Goal: Information Seeking & Learning: Learn about a topic

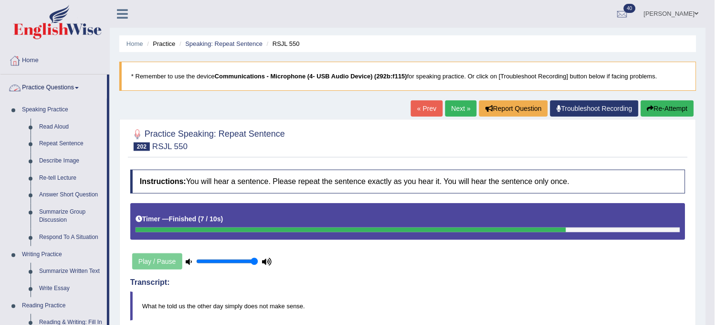
click at [57, 127] on link "Read Aloud" at bounding box center [71, 126] width 72 height 17
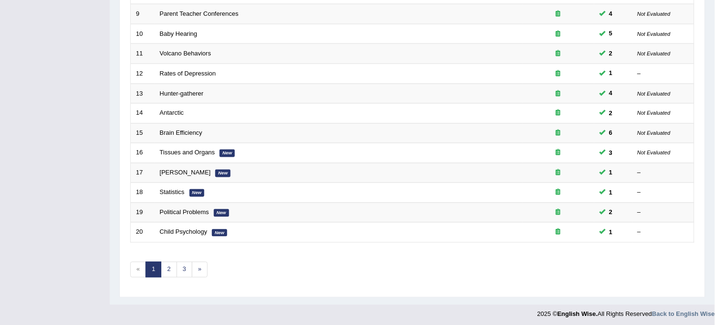
scroll to position [307, 0]
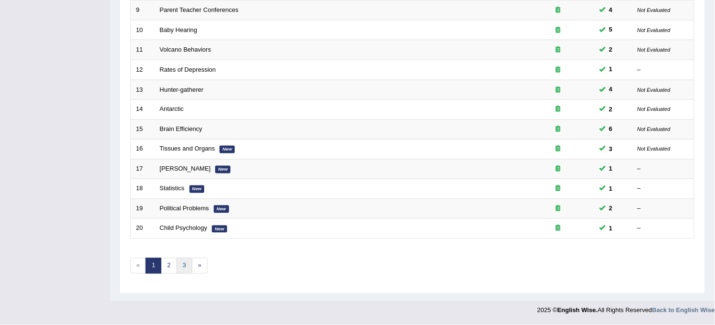
click at [187, 261] on link "3" at bounding box center [185, 266] width 16 height 16
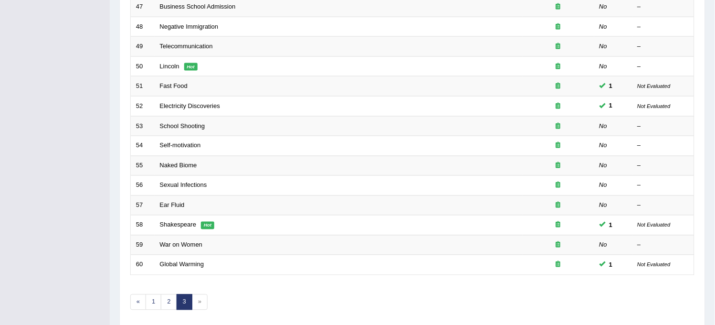
scroll to position [254, 0]
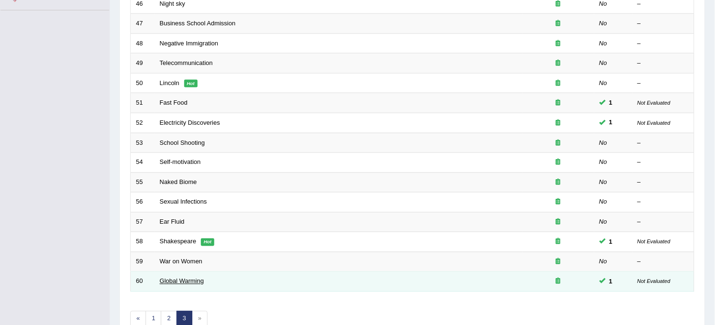
click at [184, 283] on link "Global Warming" at bounding box center [182, 280] width 44 height 7
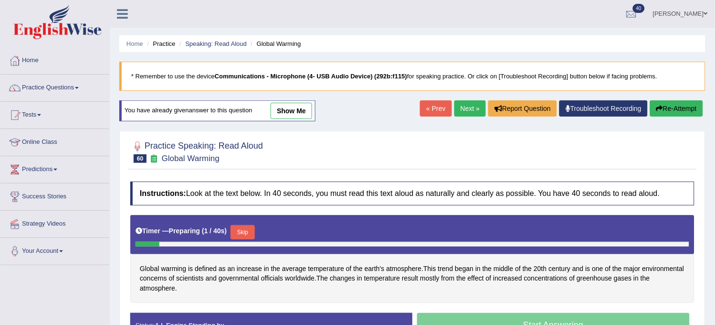
click at [461, 107] on link "Next »" at bounding box center [470, 108] width 32 height 16
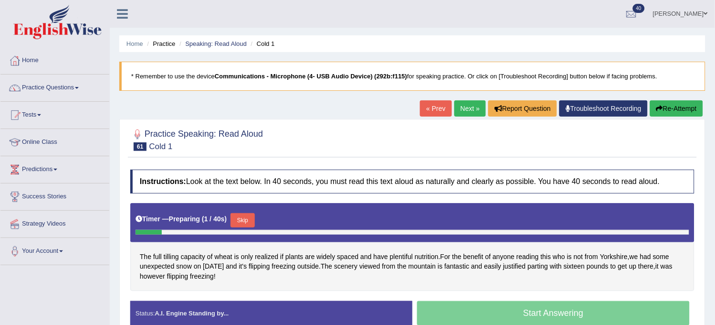
drag, startPoint x: 0, startPoint y: 0, endPoint x: 461, endPoint y: 107, distance: 472.9
click at [461, 107] on link "Next »" at bounding box center [470, 108] width 32 height 16
drag, startPoint x: 0, startPoint y: 0, endPoint x: 461, endPoint y: 107, distance: 472.9
click at [461, 107] on link "Next »" at bounding box center [470, 108] width 32 height 16
drag, startPoint x: 0, startPoint y: 0, endPoint x: 461, endPoint y: 107, distance: 472.9
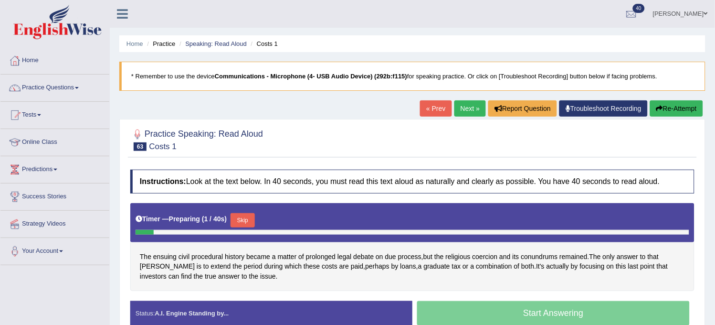
click at [461, 107] on link "Next »" at bounding box center [470, 108] width 32 height 16
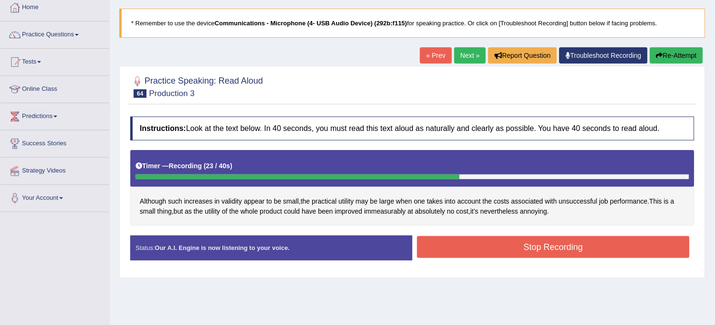
scroll to position [106, 0]
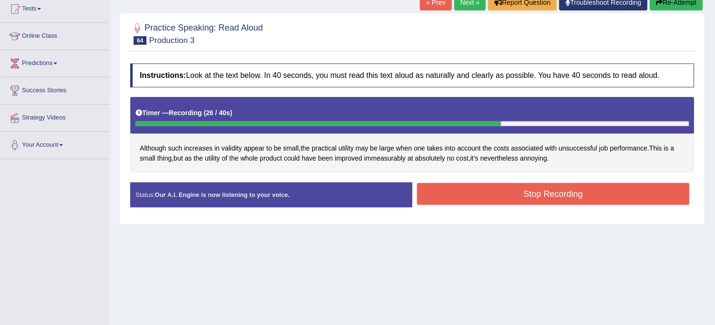
click at [666, 4] on button "Re-Attempt" at bounding box center [676, 2] width 53 height 16
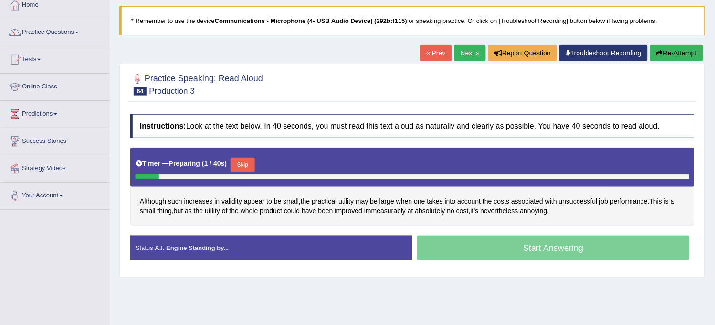
click at [249, 170] on button "Skip" at bounding box center [243, 165] width 24 height 14
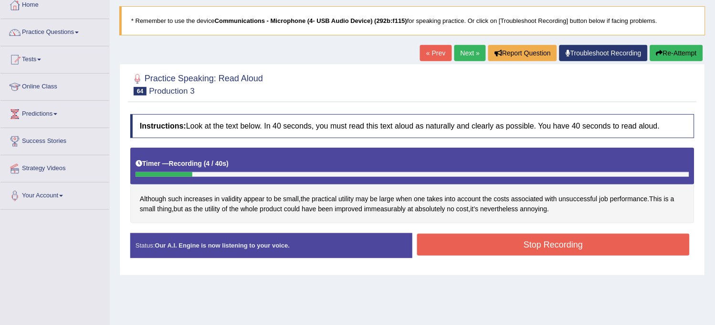
click at [666, 49] on button "Re-Attempt" at bounding box center [676, 53] width 53 height 16
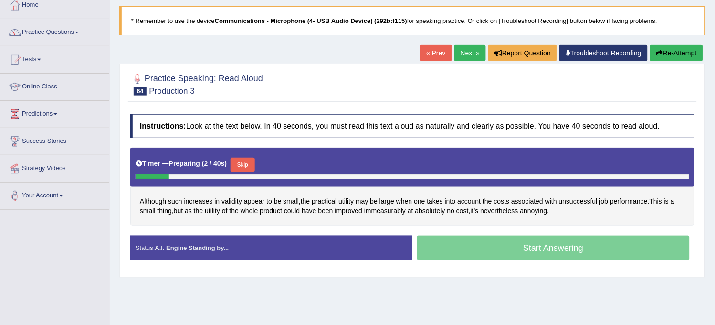
click at [247, 168] on button "Skip" at bounding box center [243, 165] width 24 height 14
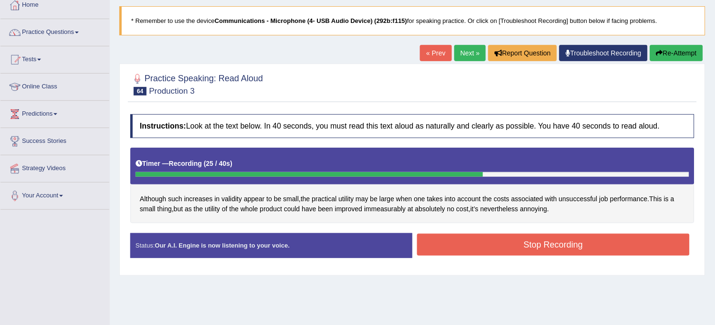
click at [660, 50] on icon "button" at bounding box center [659, 53] width 7 height 7
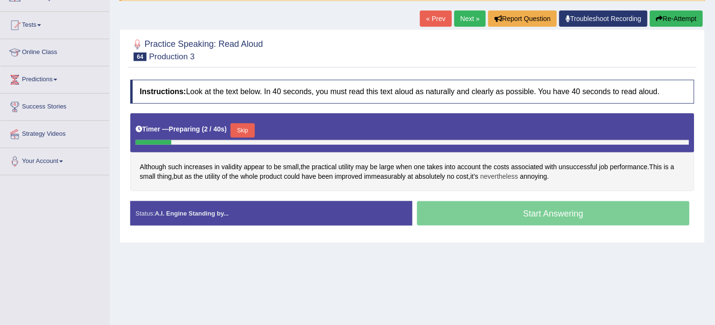
scroll to position [108, 0]
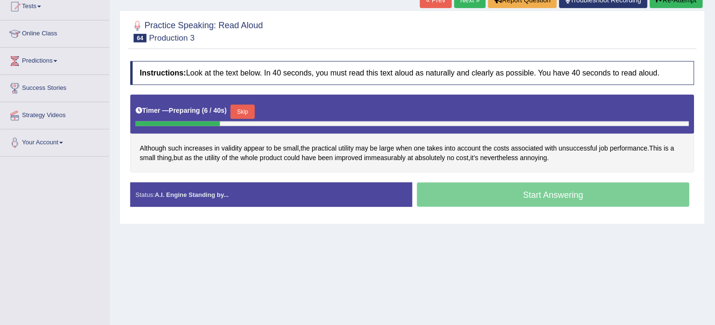
click at [251, 115] on button "Skip" at bounding box center [243, 112] width 24 height 14
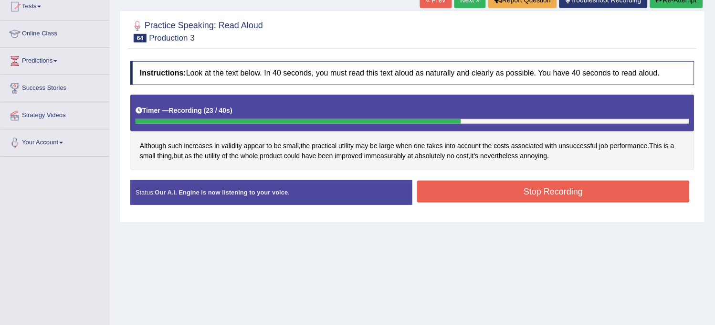
click at [430, 185] on button "Stop Recording" at bounding box center [553, 191] width 273 height 22
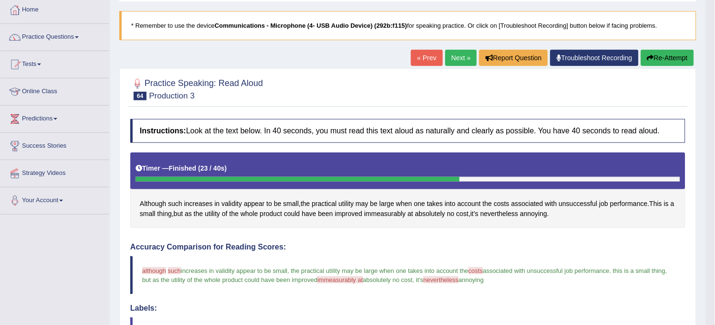
scroll to position [49, 0]
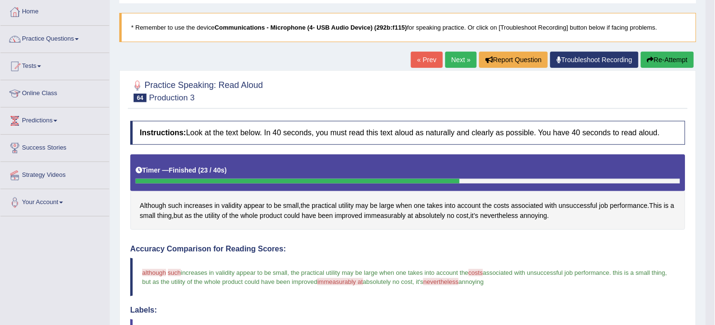
click at [460, 63] on link "Next »" at bounding box center [461, 60] width 32 height 16
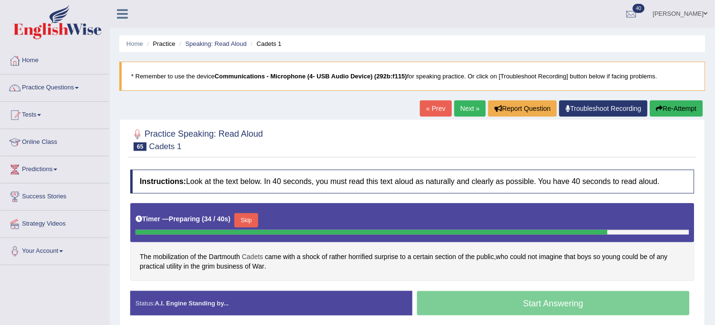
click at [253, 255] on span "Cadets" at bounding box center [252, 257] width 21 height 10
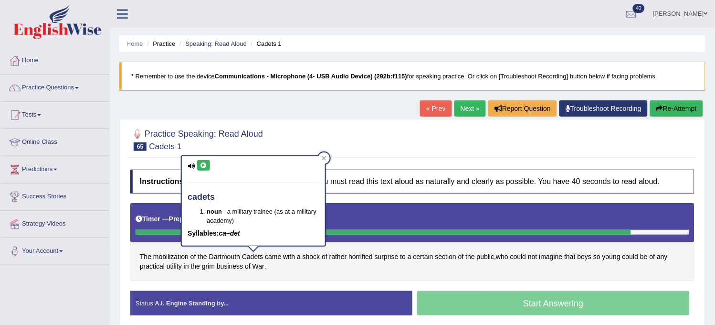
click at [206, 165] on icon at bounding box center [203, 165] width 7 height 6
click at [276, 280] on div "The mobilization of the Dartmouth Cadets came with a shock of rather horrified …" at bounding box center [412, 242] width 564 height 78
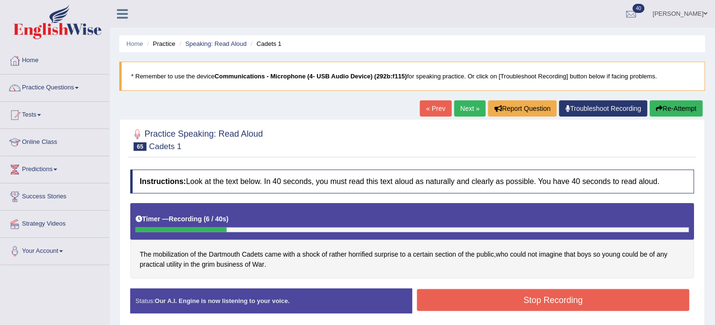
click at [660, 111] on icon "button" at bounding box center [659, 108] width 7 height 7
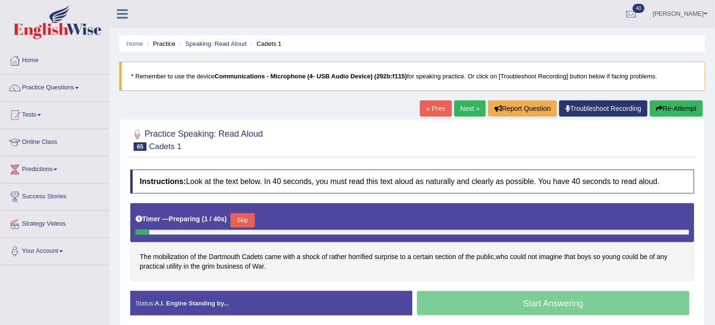
click at [251, 223] on button "Skip" at bounding box center [243, 220] width 24 height 14
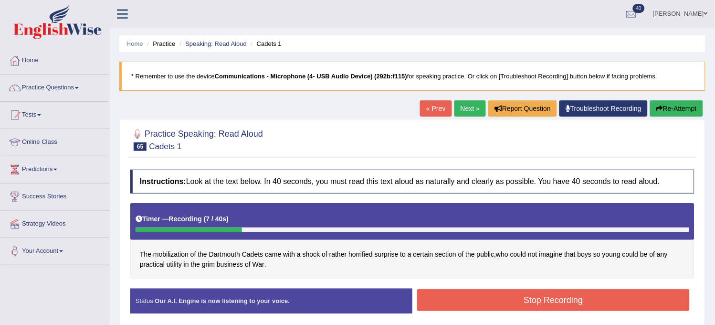
click at [680, 101] on button "Re-Attempt" at bounding box center [676, 108] width 53 height 16
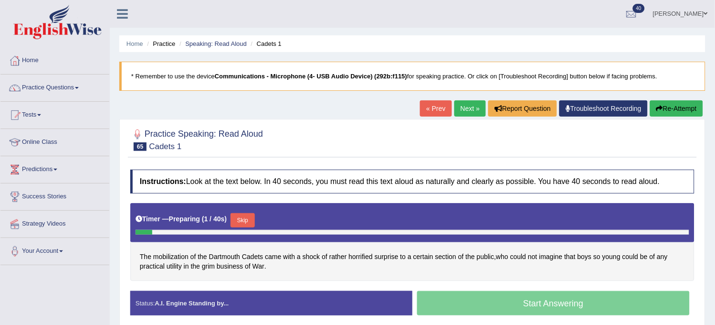
click at [248, 223] on button "Skip" at bounding box center [243, 220] width 24 height 14
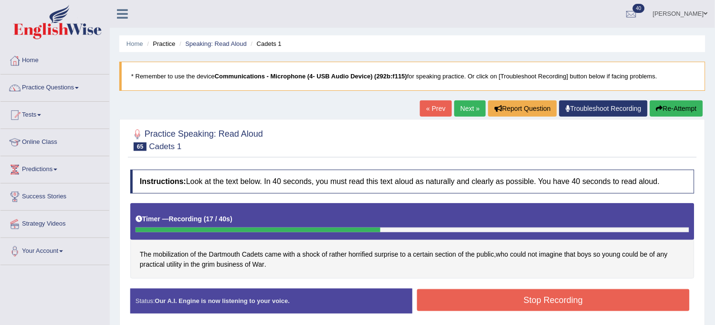
click at [471, 304] on button "Stop Recording" at bounding box center [553, 300] width 273 height 22
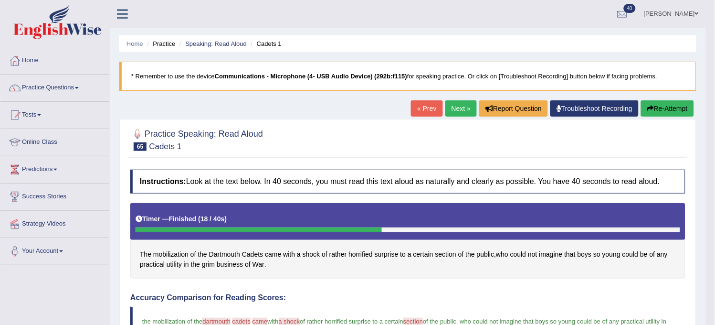
click at [458, 115] on link "Next »" at bounding box center [461, 108] width 32 height 16
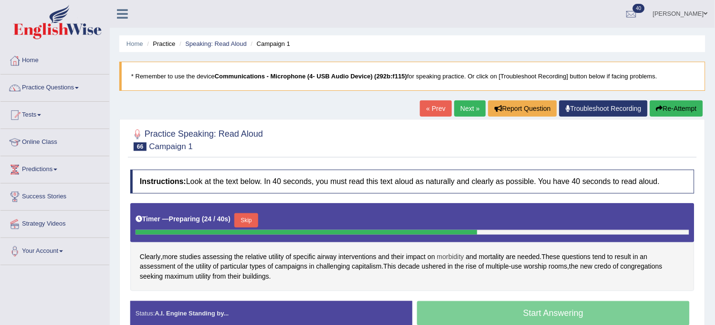
click at [447, 252] on span "morbidity" at bounding box center [450, 257] width 27 height 10
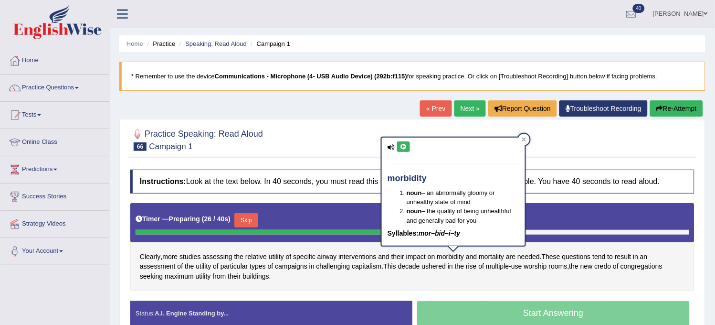
click at [403, 150] on button at bounding box center [403, 146] width 13 height 11
click at [354, 152] on div at bounding box center [412, 139] width 564 height 29
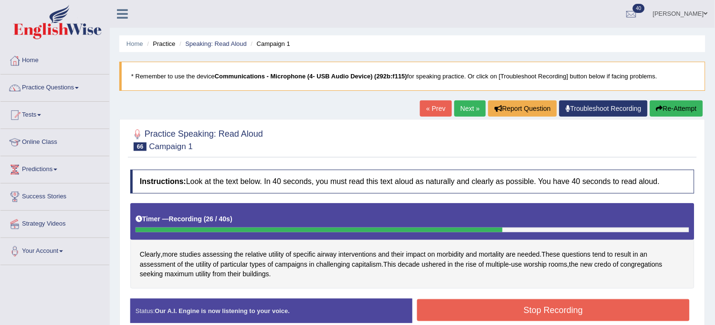
click at [676, 107] on button "Re-Attempt" at bounding box center [676, 108] width 53 height 16
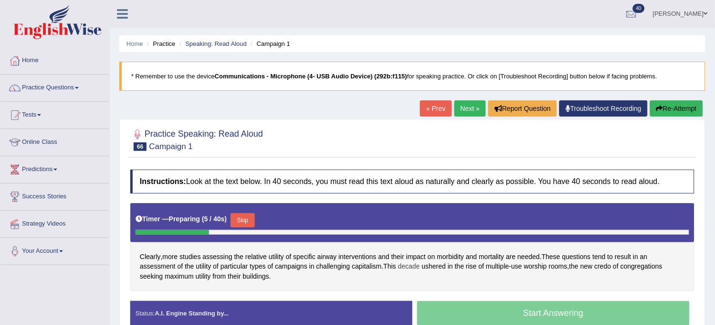
click at [413, 269] on span "decade" at bounding box center [409, 266] width 22 height 10
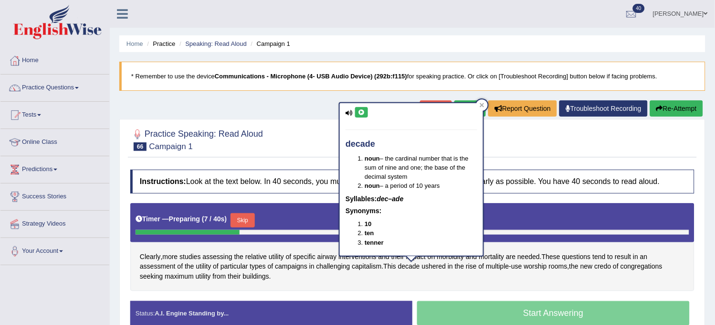
click at [359, 116] on button at bounding box center [361, 112] width 13 height 11
click at [311, 111] on div "Home Practice Speaking: Read Aloud Campaign 1 * Remember to use the device Comm…" at bounding box center [412, 238] width 605 height 477
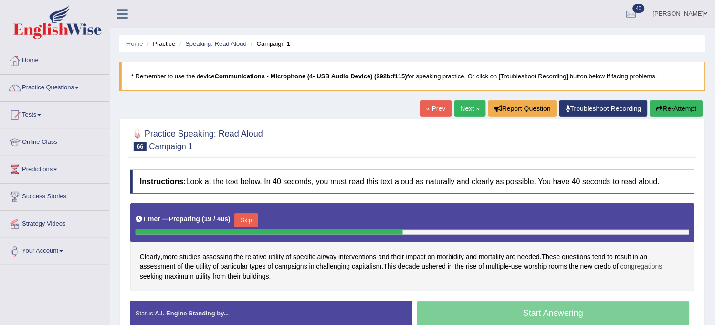
click at [641, 267] on span "congregations" at bounding box center [642, 266] width 42 height 10
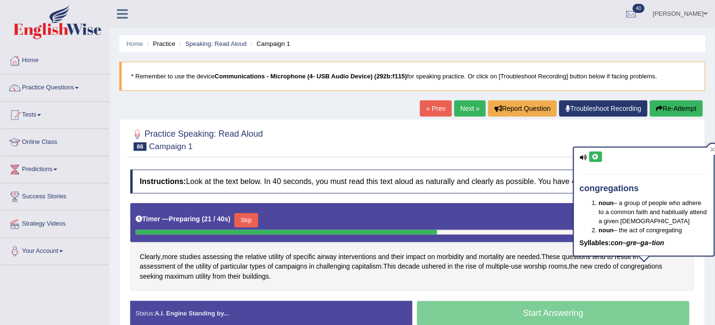
click at [597, 159] on icon at bounding box center [595, 157] width 7 height 6
click at [524, 200] on div "Instructions: Look at the text below. In 40 seconds, you must read this text al…" at bounding box center [412, 251] width 569 height 172
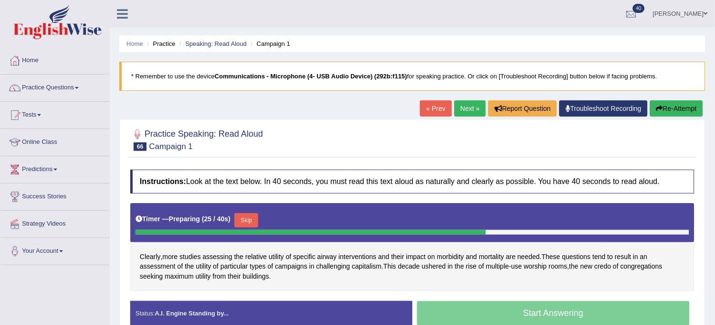
click at [239, 293] on div "Instructions: Look at the text below. In 40 seconds, you must read this text al…" at bounding box center [412, 251] width 569 height 172
click at [248, 220] on button "Skip" at bounding box center [246, 220] width 24 height 14
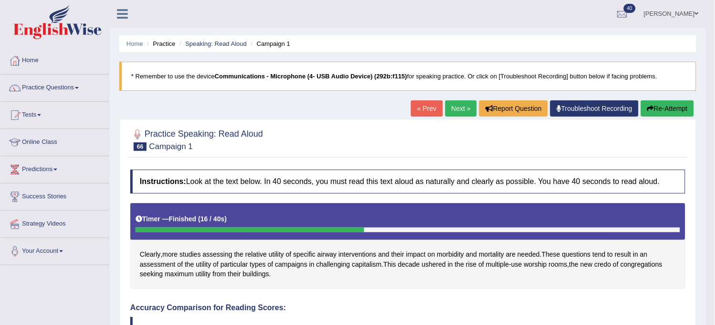
click at [654, 110] on button "Re-Attempt" at bounding box center [667, 108] width 53 height 16
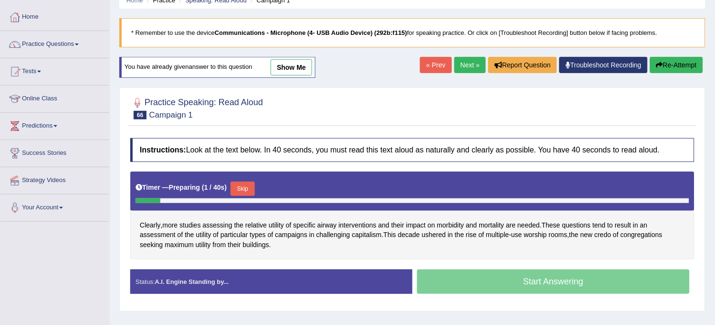
scroll to position [106, 0]
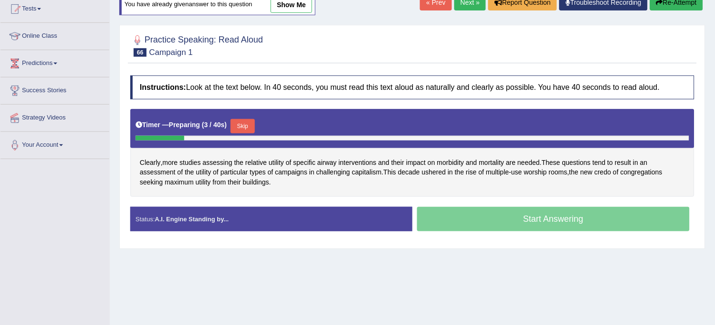
click at [244, 131] on button "Skip" at bounding box center [243, 126] width 24 height 14
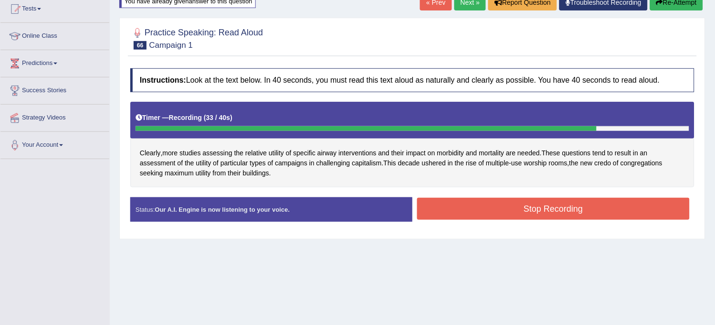
click at [683, 6] on button "Re-Attempt" at bounding box center [676, 2] width 53 height 16
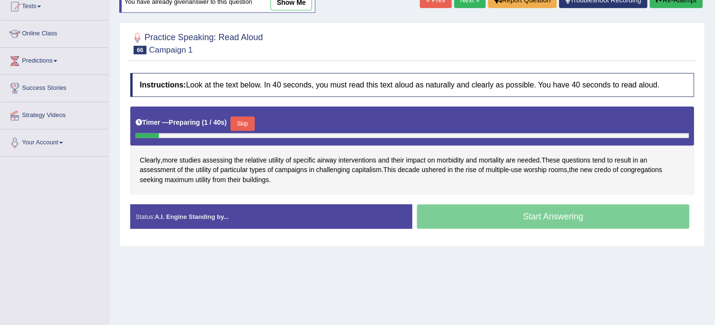
click at [239, 121] on button "Skip" at bounding box center [243, 123] width 24 height 14
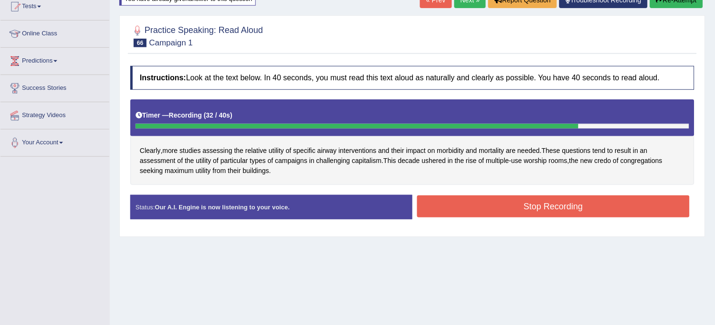
click at [487, 201] on button "Stop Recording" at bounding box center [553, 206] width 273 height 22
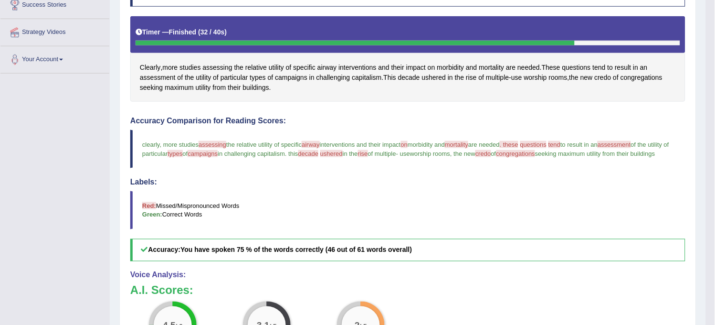
scroll to position [108, 0]
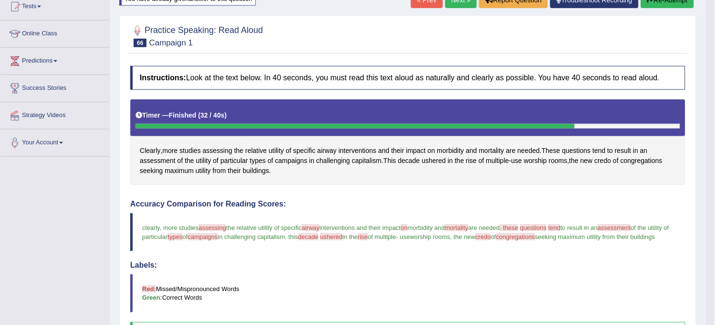
click at [455, 6] on link "Next »" at bounding box center [461, 0] width 32 height 16
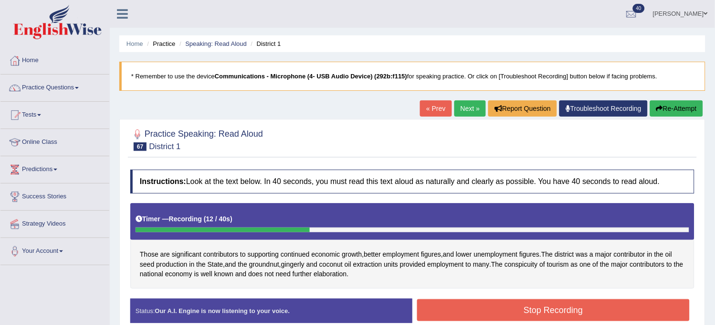
click at [679, 106] on button "Re-Attempt" at bounding box center [676, 108] width 53 height 16
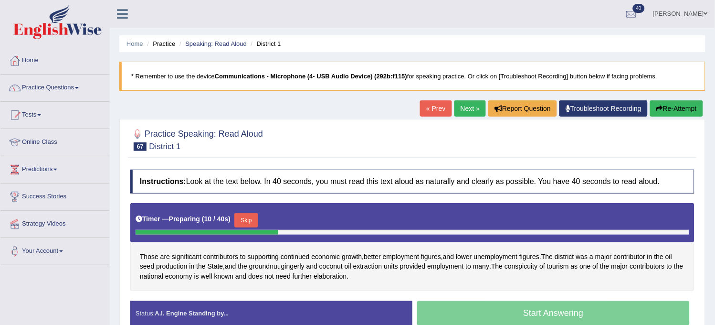
click at [247, 225] on button "Skip" at bounding box center [246, 220] width 24 height 14
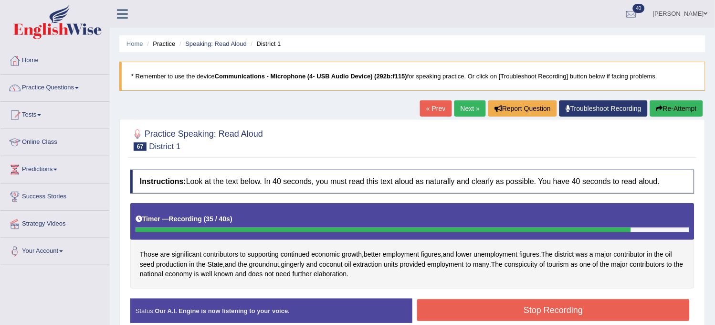
click at [519, 312] on button "Stop Recording" at bounding box center [553, 310] width 273 height 22
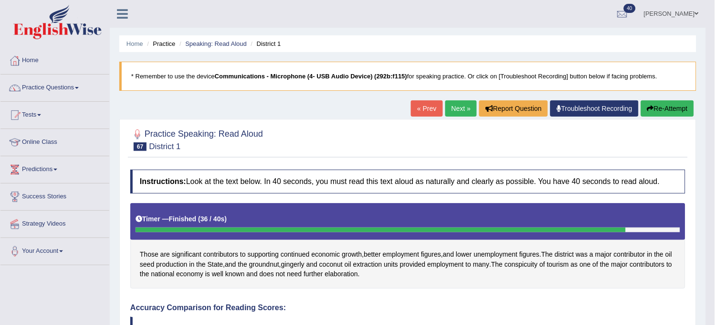
click at [673, 103] on button "Re-Attempt" at bounding box center [667, 108] width 53 height 16
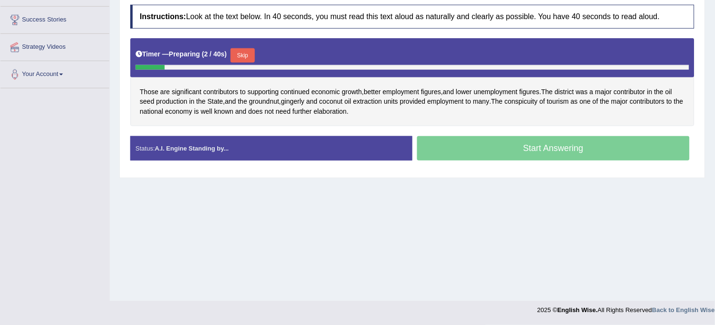
click at [248, 59] on button "Skip" at bounding box center [243, 55] width 24 height 14
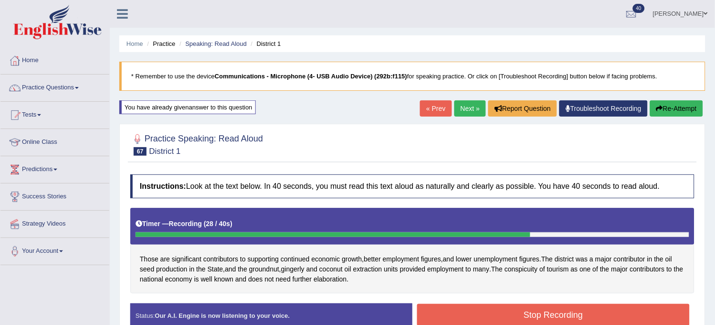
click at [676, 111] on button "Re-Attempt" at bounding box center [676, 108] width 53 height 16
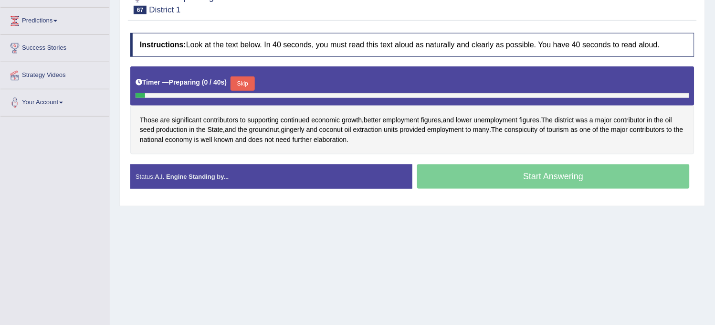
scroll to position [159, 0]
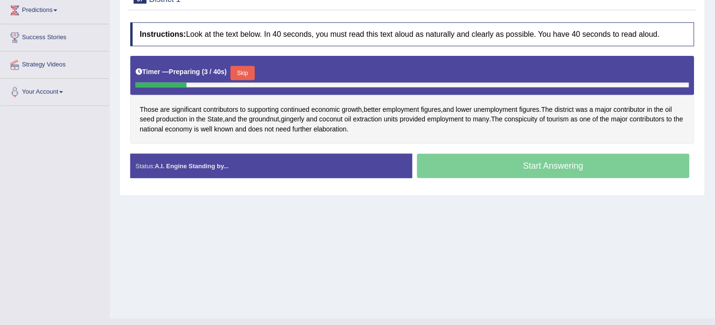
click at [245, 73] on button "Skip" at bounding box center [243, 73] width 24 height 14
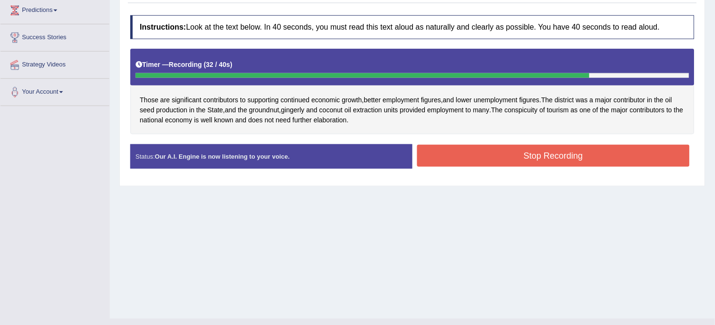
click at [434, 155] on button "Stop Recording" at bounding box center [553, 156] width 273 height 22
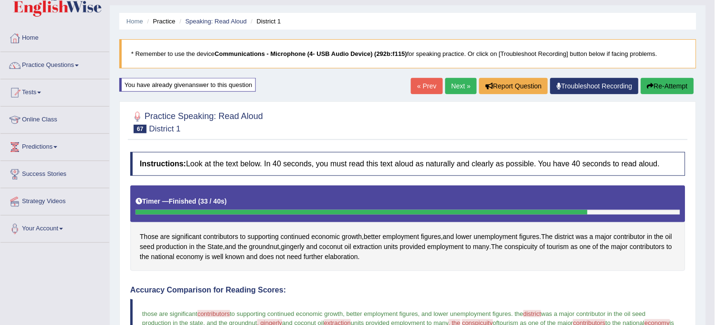
scroll to position [0, 0]
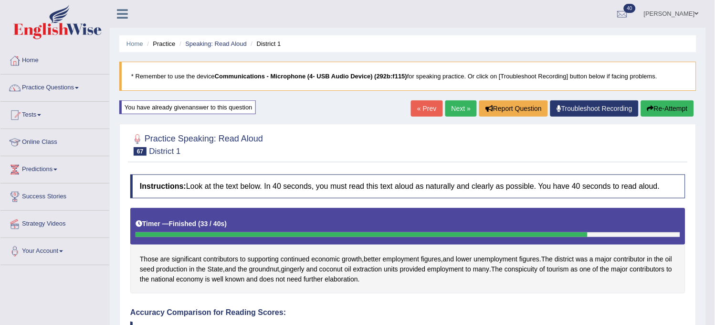
click at [458, 115] on link "Next »" at bounding box center [461, 108] width 32 height 16
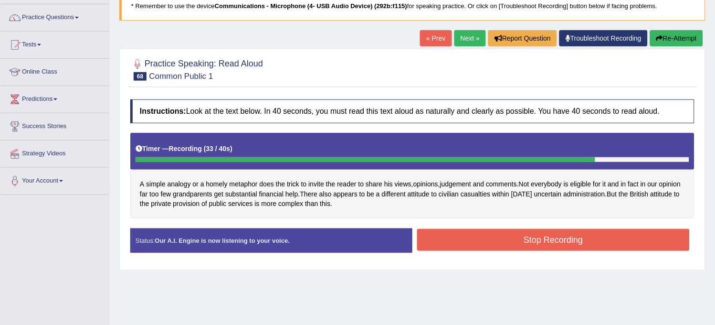
click at [666, 33] on button "Re-Attempt" at bounding box center [676, 38] width 53 height 16
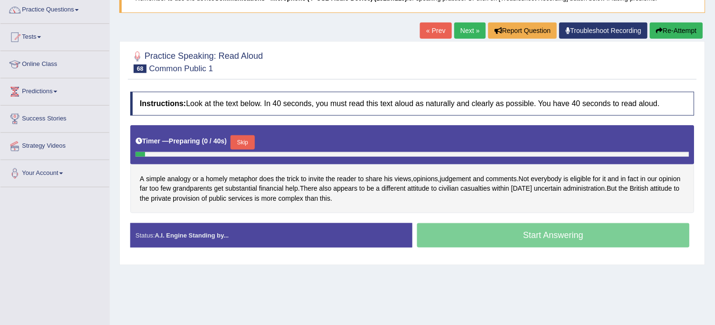
scroll to position [131, 0]
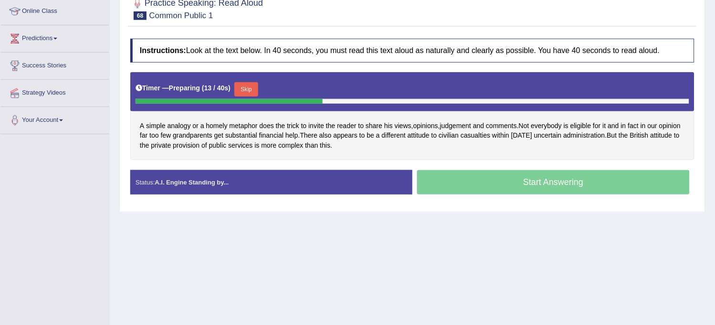
click at [247, 89] on button "Skip" at bounding box center [246, 89] width 24 height 14
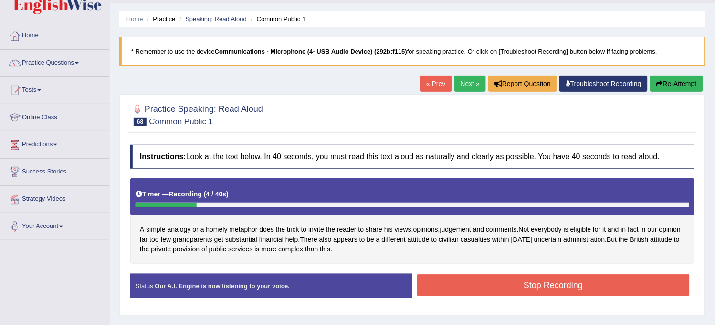
scroll to position [0, 0]
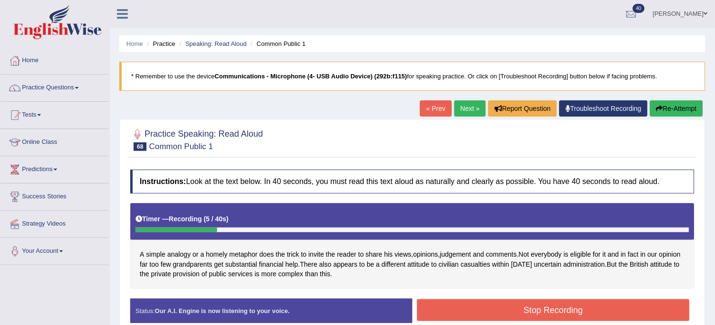
click at [691, 112] on button "Re-Attempt" at bounding box center [676, 108] width 53 height 16
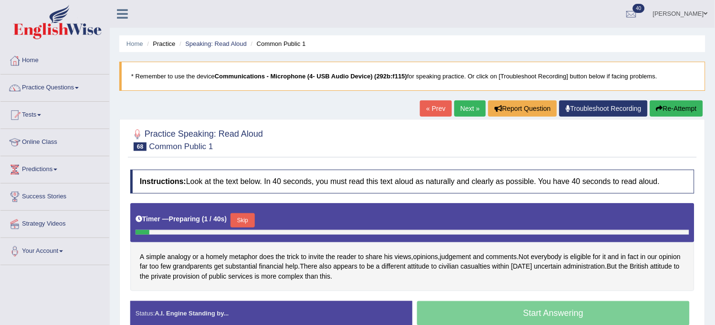
click at [248, 213] on button "Skip" at bounding box center [243, 220] width 24 height 14
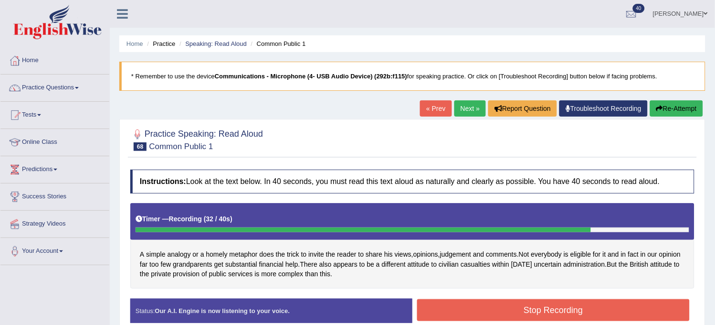
click at [465, 316] on button "Stop Recording" at bounding box center [553, 310] width 273 height 22
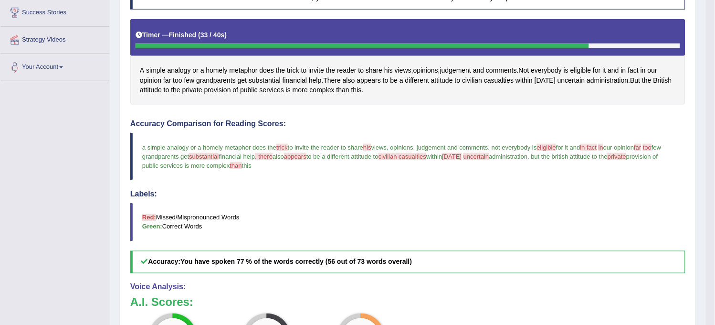
scroll to position [89, 0]
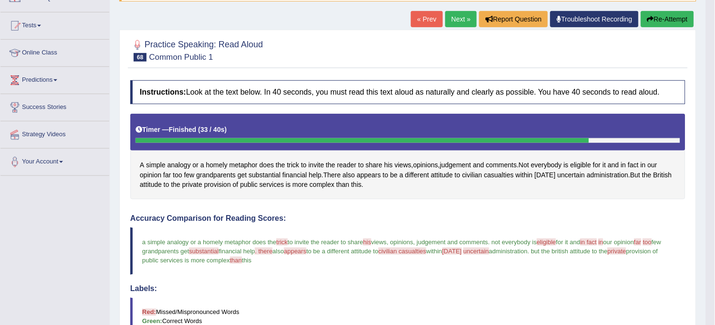
click at [453, 21] on link "Next »" at bounding box center [461, 19] width 32 height 16
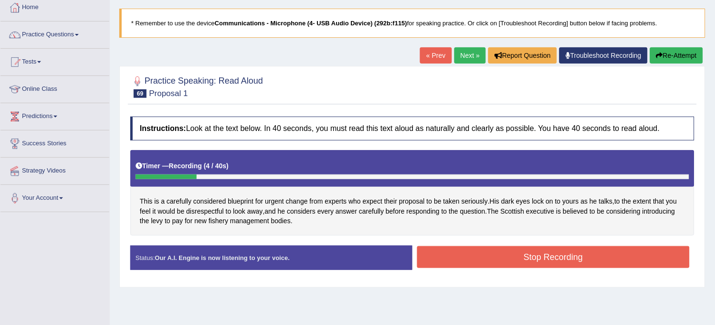
click at [669, 57] on button "Re-Attempt" at bounding box center [676, 55] width 53 height 16
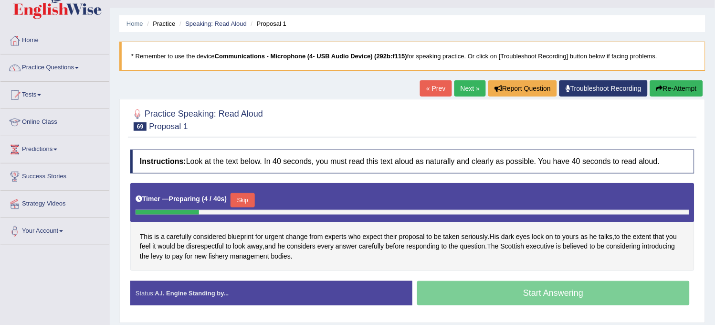
scroll to position [17, 0]
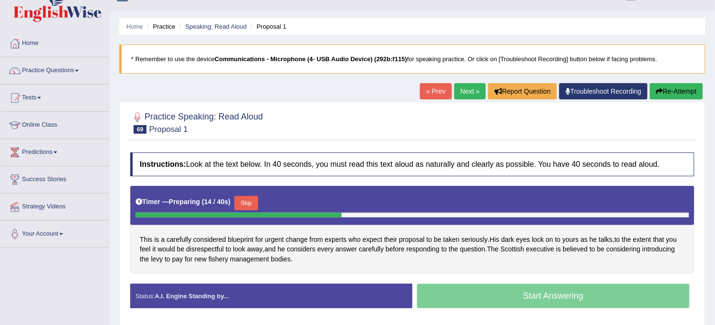
click at [250, 199] on button "Skip" at bounding box center [246, 203] width 24 height 14
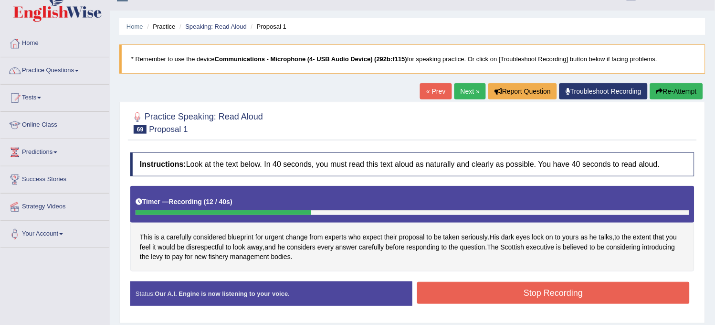
click at [698, 86] on button "Re-Attempt" at bounding box center [676, 91] width 53 height 16
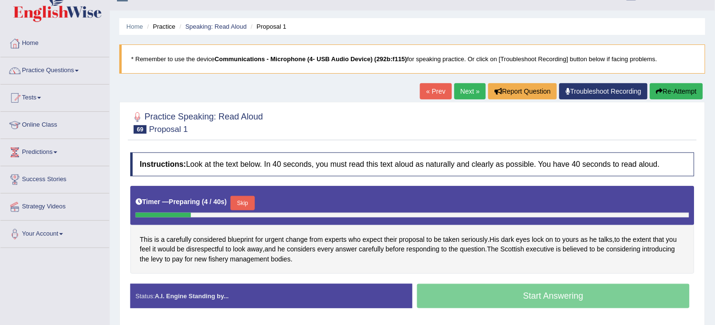
click at [253, 199] on button "Skip" at bounding box center [243, 203] width 24 height 14
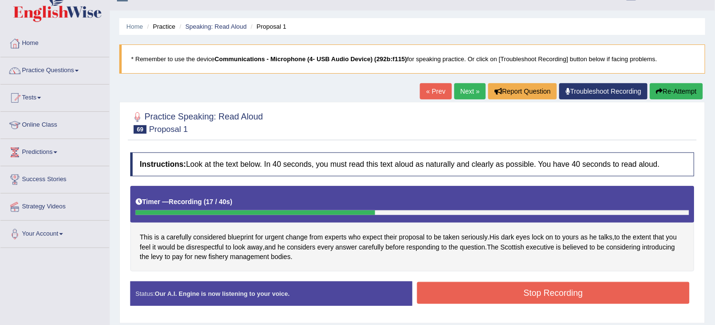
click at [656, 88] on icon "button" at bounding box center [659, 91] width 7 height 7
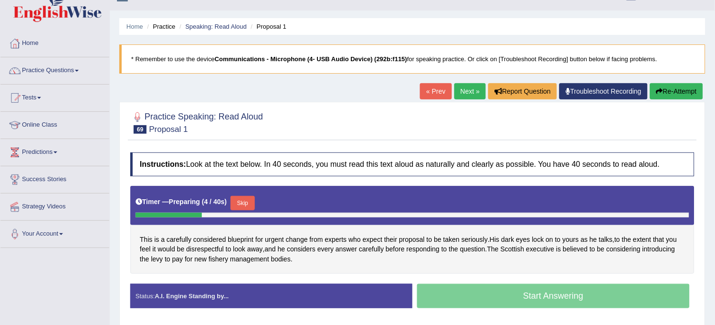
click at [243, 208] on button "Skip" at bounding box center [243, 203] width 24 height 14
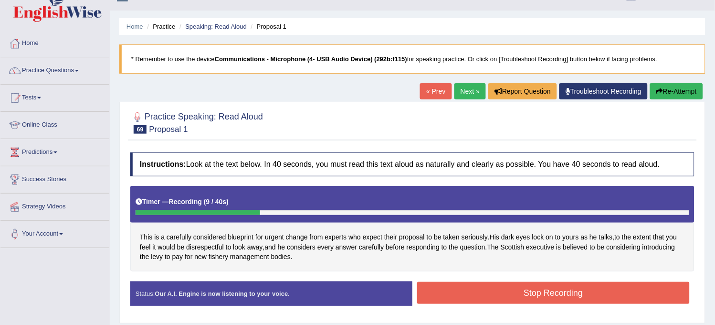
click at [697, 89] on button "Re-Attempt" at bounding box center [676, 91] width 53 height 16
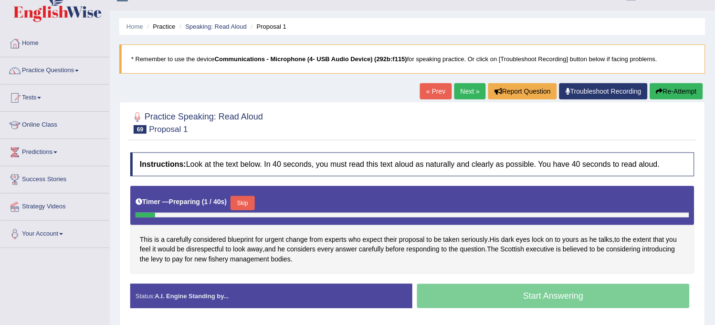
click at [247, 200] on button "Skip" at bounding box center [243, 203] width 24 height 14
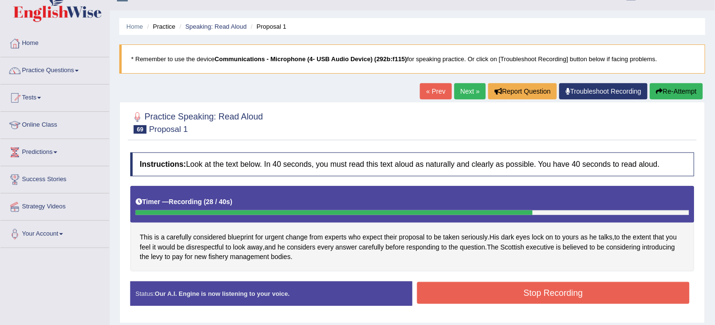
click at [662, 91] on button "Re-Attempt" at bounding box center [676, 91] width 53 height 16
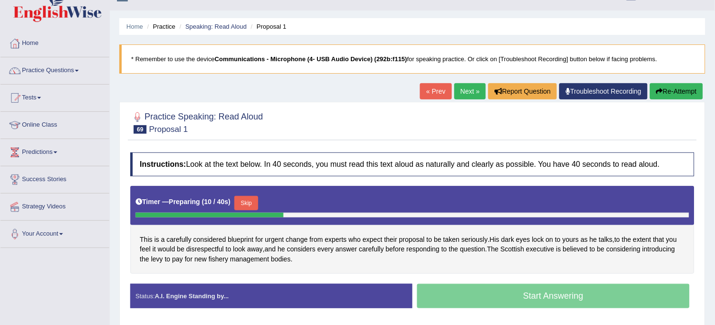
click at [245, 201] on button "Skip" at bounding box center [246, 203] width 24 height 14
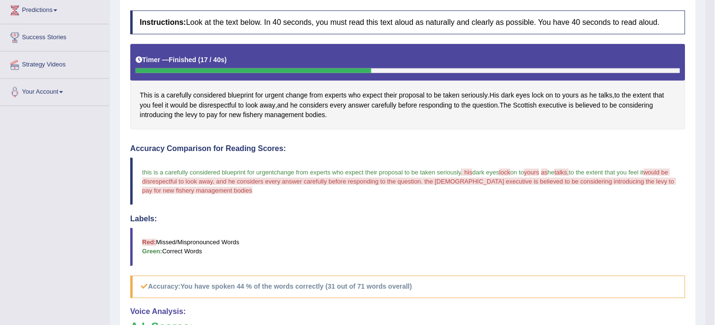
scroll to position [106, 0]
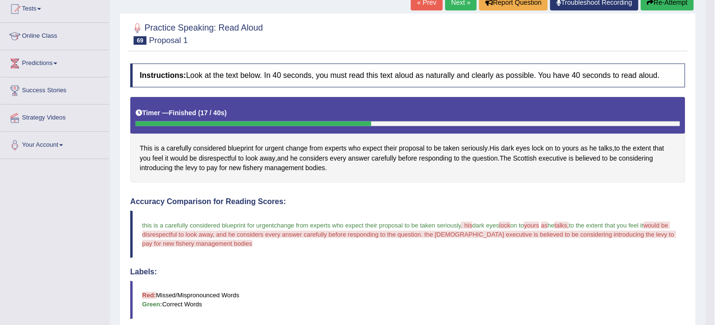
click at [669, 2] on button "Re-Attempt" at bounding box center [667, 2] width 53 height 16
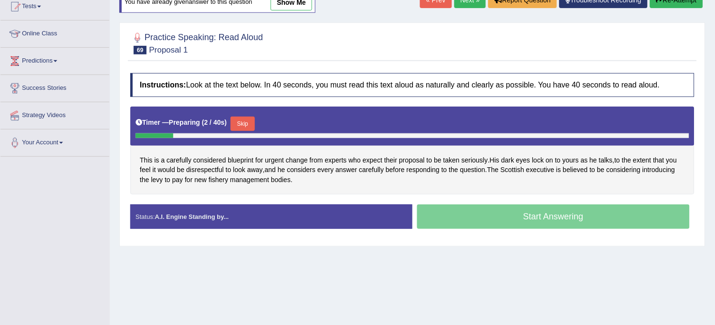
click at [254, 129] on button "Skip" at bounding box center [243, 123] width 24 height 14
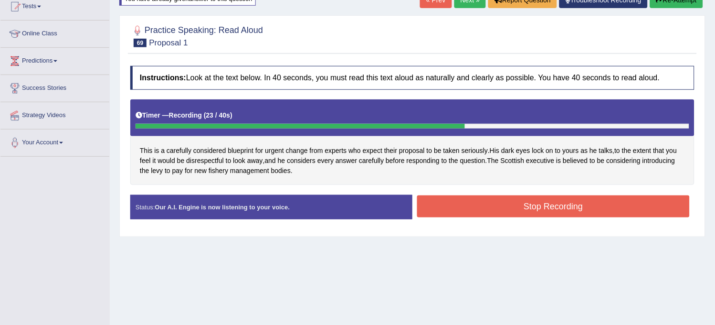
click at [675, 2] on button "Re-Attempt" at bounding box center [676, 0] width 53 height 16
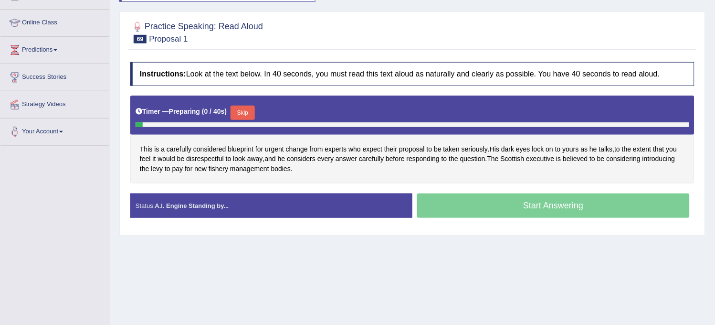
scroll to position [108, 0]
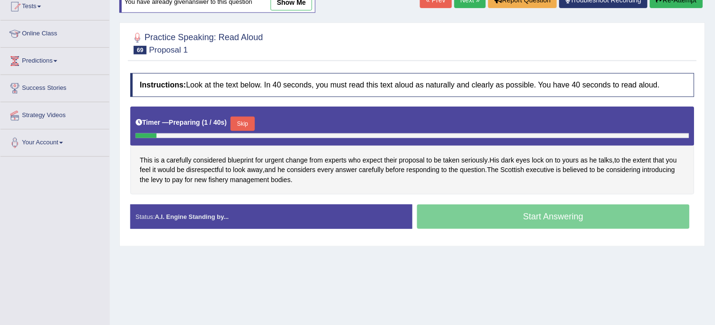
click at [240, 121] on button "Skip" at bounding box center [243, 123] width 24 height 14
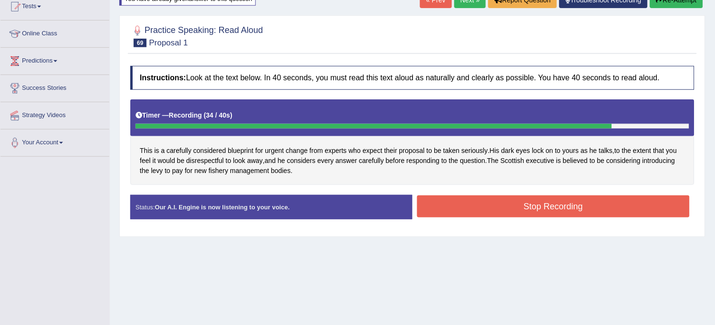
click at [448, 198] on button "Stop Recording" at bounding box center [553, 206] width 273 height 22
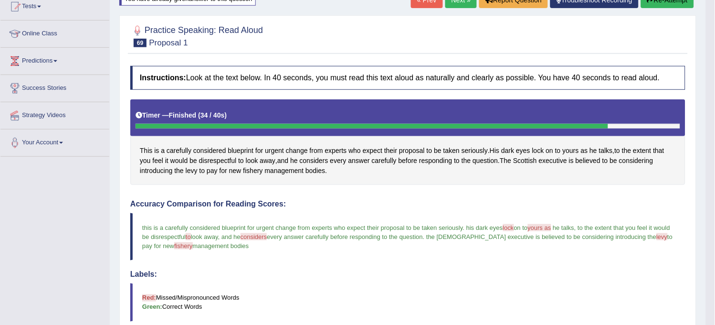
click at [454, 5] on link "Next »" at bounding box center [461, 0] width 32 height 16
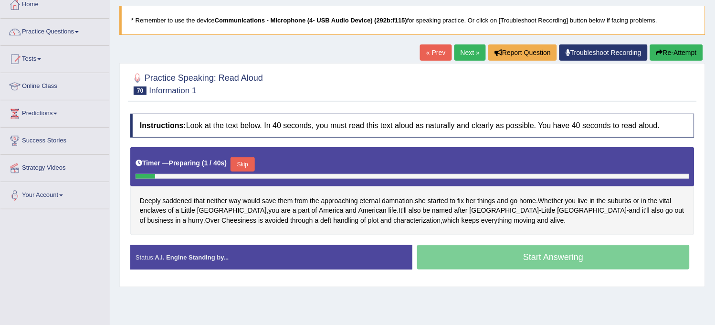
scroll to position [106, 0]
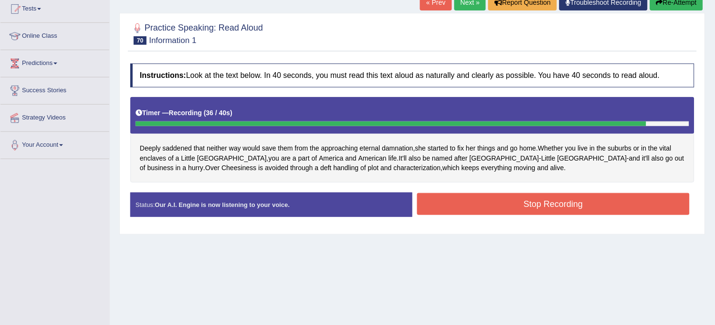
click at [675, 10] on button "Re-Attempt" at bounding box center [676, 2] width 53 height 16
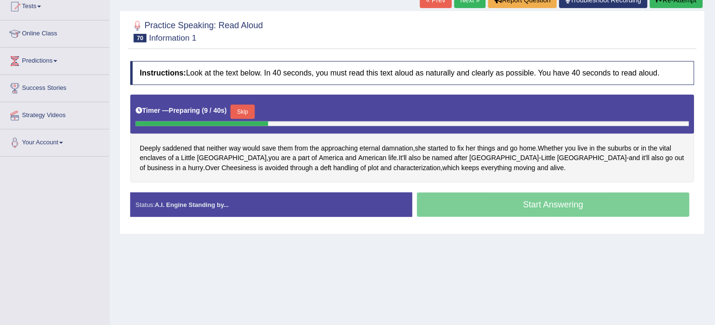
click at [250, 112] on button "Skip" at bounding box center [243, 112] width 24 height 14
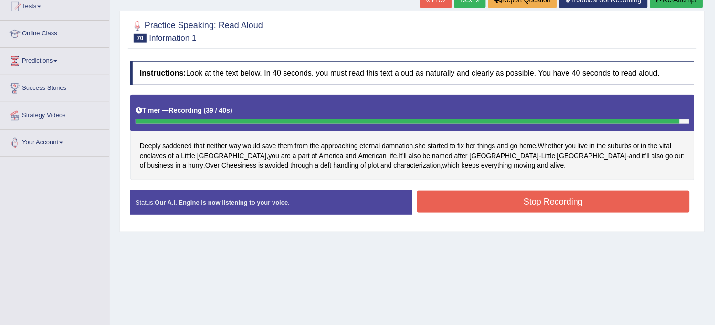
click at [436, 206] on button "Stop Recording" at bounding box center [553, 201] width 273 height 22
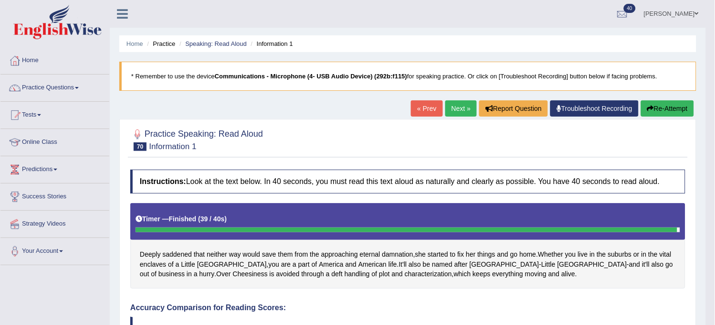
click at [445, 116] on link "Next »" at bounding box center [461, 108] width 32 height 16
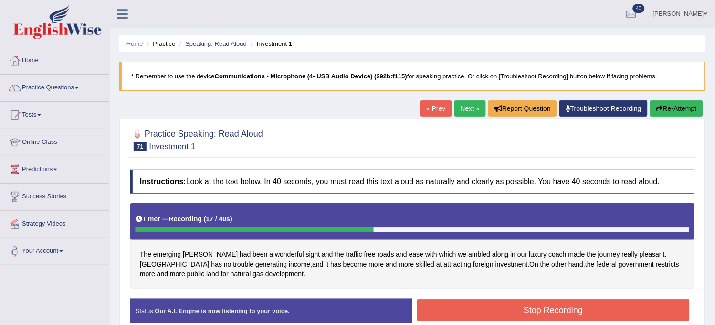
click at [664, 105] on button "Re-Attempt" at bounding box center [676, 108] width 53 height 16
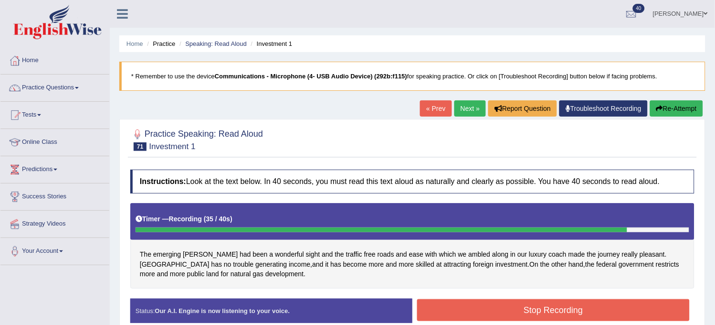
click at [547, 313] on button "Stop Recording" at bounding box center [553, 310] width 273 height 22
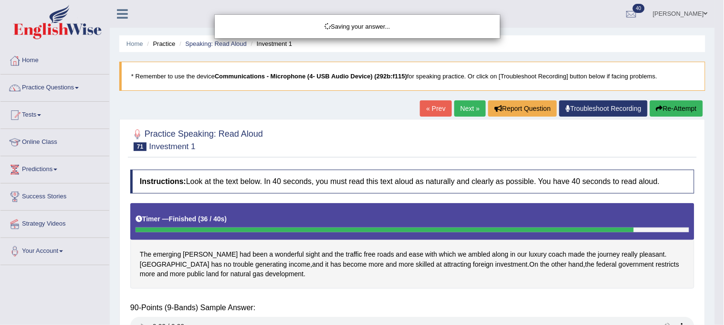
click at [548, 312] on div "Saving your answer..." at bounding box center [362, 162] width 724 height 325
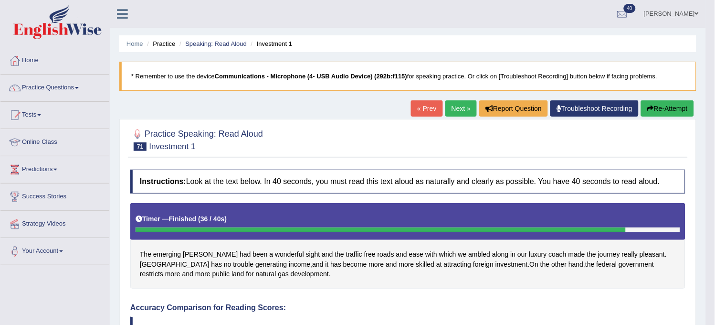
click at [453, 109] on link "Next »" at bounding box center [461, 108] width 32 height 16
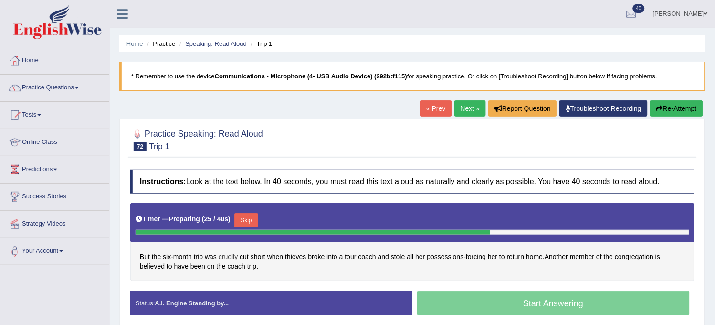
click at [228, 253] on span "cruelly" at bounding box center [228, 257] width 19 height 10
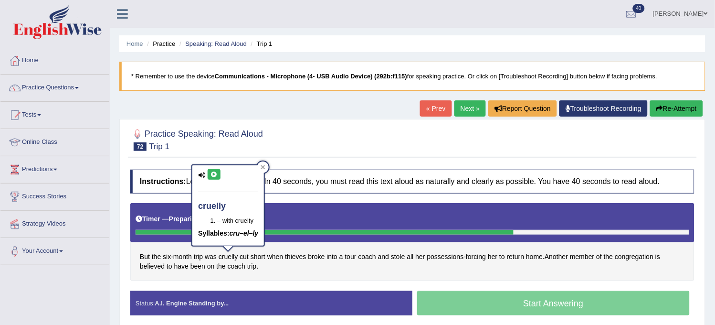
click at [212, 171] on icon at bounding box center [214, 174] width 7 height 6
click at [346, 211] on div "Timer — Preparing ( 31 / 40s ) Skip" at bounding box center [413, 220] width 554 height 19
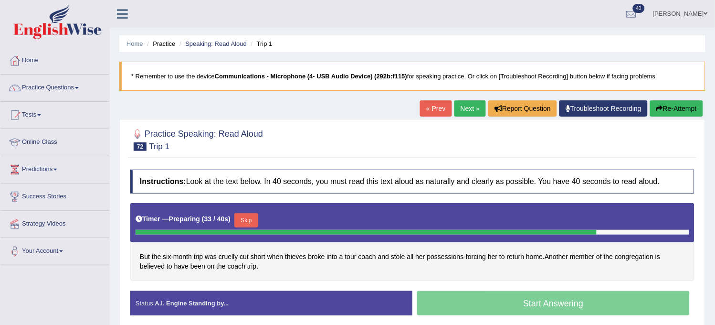
click at [678, 113] on button "Re-Attempt" at bounding box center [676, 108] width 53 height 16
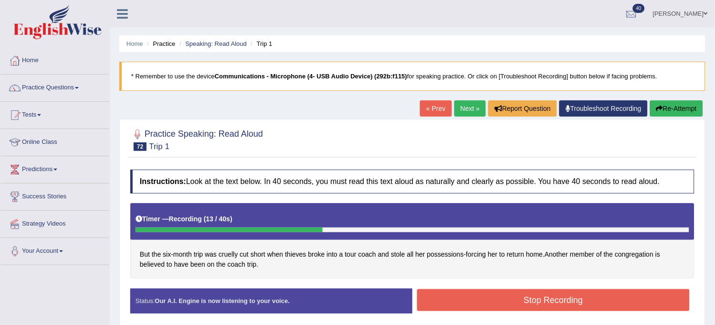
click at [672, 104] on button "Re-Attempt" at bounding box center [676, 108] width 53 height 16
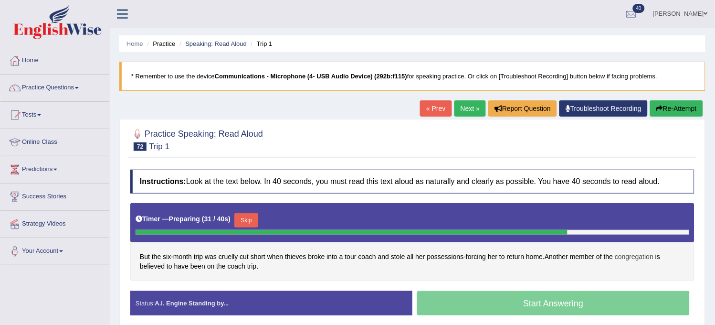
click at [647, 259] on span "congregation" at bounding box center [634, 257] width 39 height 10
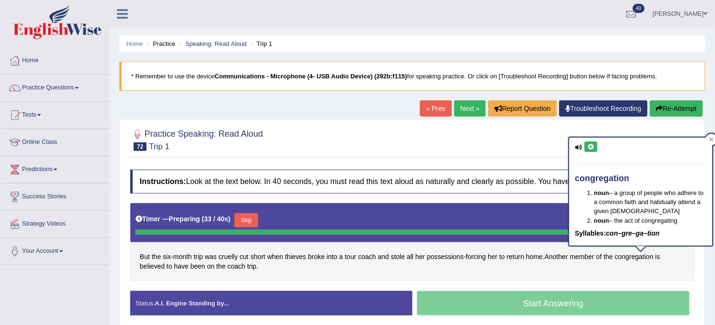
click at [594, 149] on button at bounding box center [591, 146] width 13 height 11
click at [523, 164] on div "Practice Speaking: Read Aloud 72 Trip 1 Instructions: Look at the text below. I…" at bounding box center [412, 226] width 586 height 214
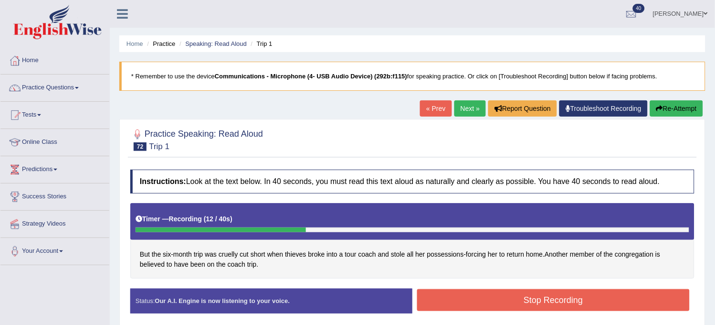
click at [682, 110] on button "Re-Attempt" at bounding box center [676, 108] width 53 height 16
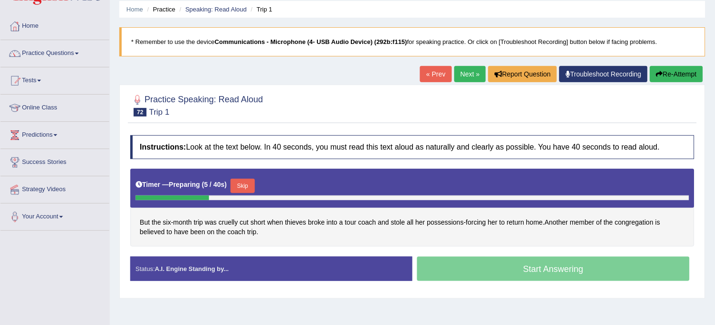
scroll to position [53, 0]
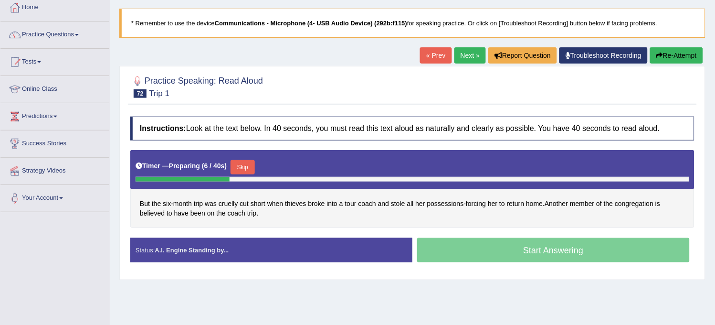
click at [251, 170] on button "Skip" at bounding box center [243, 167] width 24 height 14
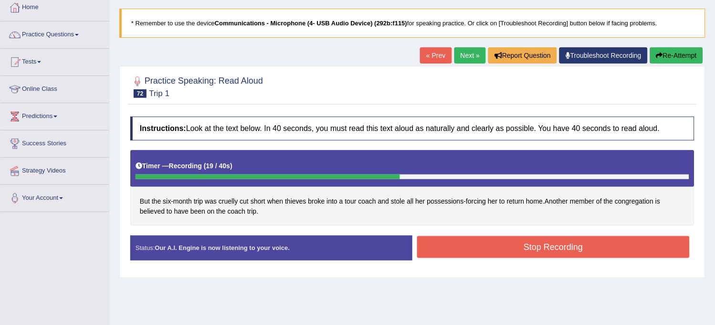
click at [436, 254] on button "Stop Recording" at bounding box center [553, 247] width 273 height 22
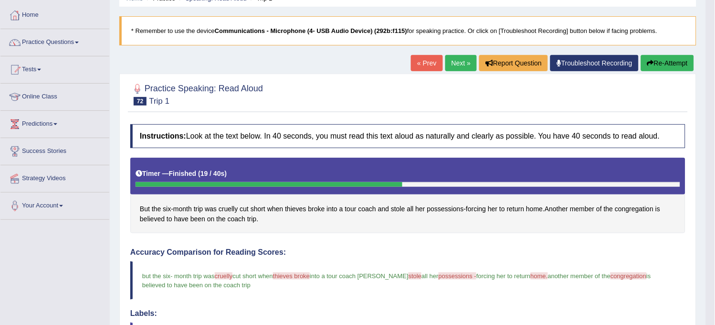
scroll to position [0, 0]
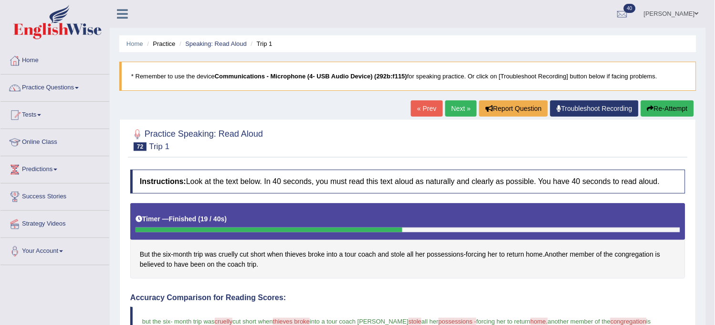
click at [657, 112] on button "Re-Attempt" at bounding box center [667, 108] width 53 height 16
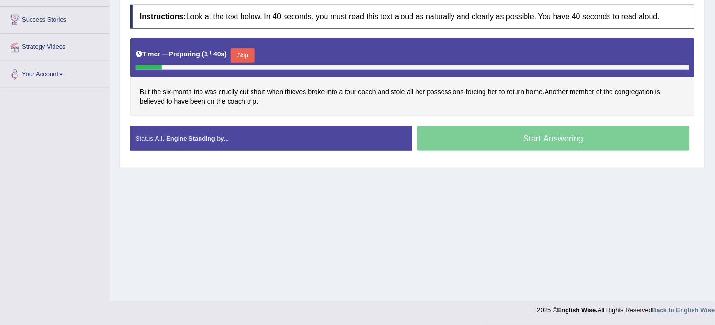
click at [242, 53] on button "Skip" at bounding box center [243, 55] width 24 height 14
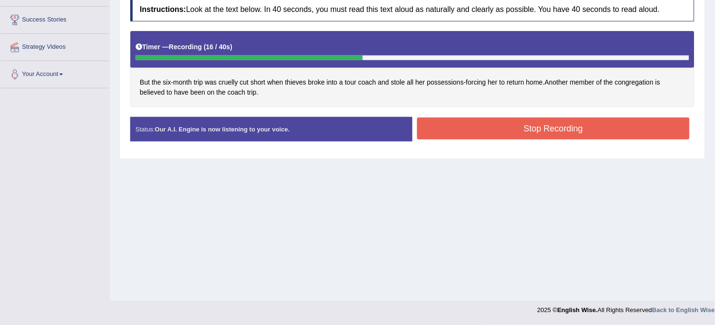
drag, startPoint x: 443, startPoint y: 140, endPoint x: 447, endPoint y: 129, distance: 11.6
click at [447, 129] on div "Stop Recording" at bounding box center [553, 129] width 282 height 24
click at [447, 129] on button "Stop Recording" at bounding box center [553, 128] width 273 height 22
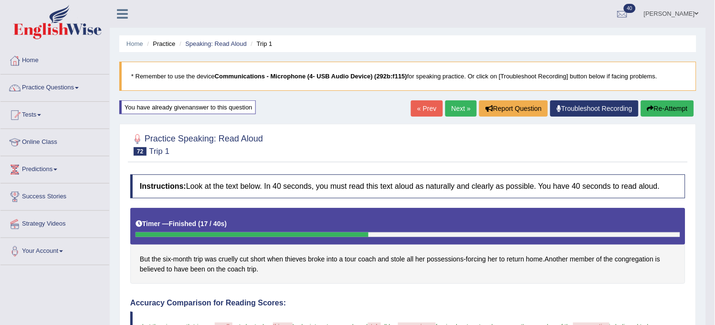
click at [463, 105] on link "Next »" at bounding box center [461, 108] width 32 height 16
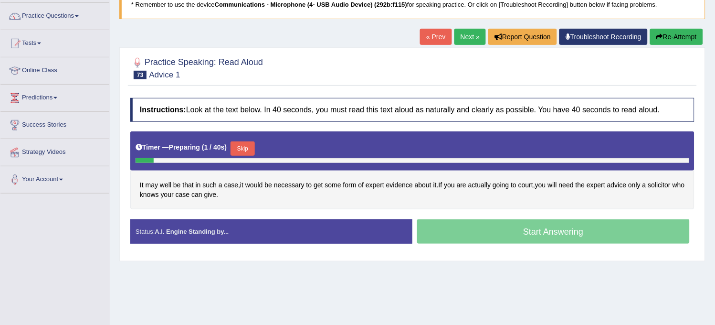
scroll to position [53, 0]
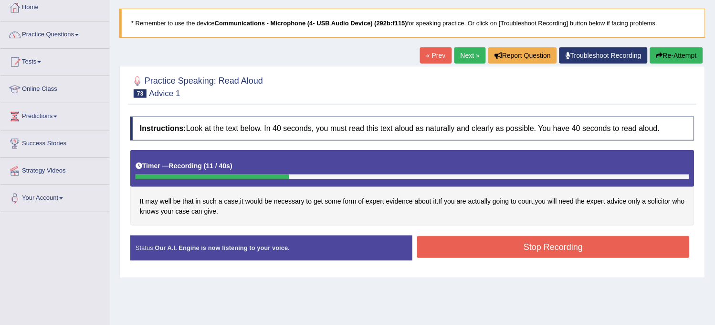
click at [691, 44] on div "Home Practice Speaking: Read Aloud Advice 1 * Remember to use the device Commun…" at bounding box center [412, 185] width 605 height 477
click at [685, 58] on button "Re-Attempt" at bounding box center [676, 55] width 53 height 16
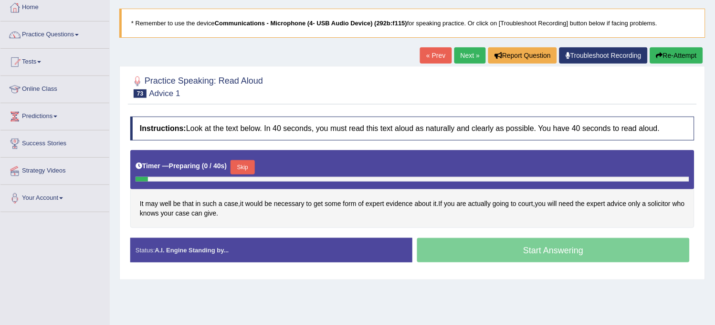
click at [241, 165] on button "Skip" at bounding box center [243, 167] width 24 height 14
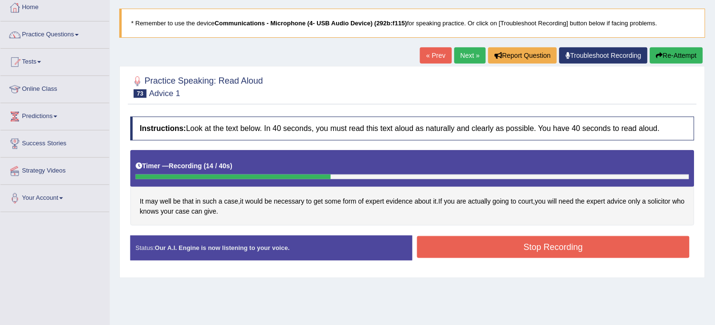
click at [667, 58] on button "Re-Attempt" at bounding box center [676, 55] width 53 height 16
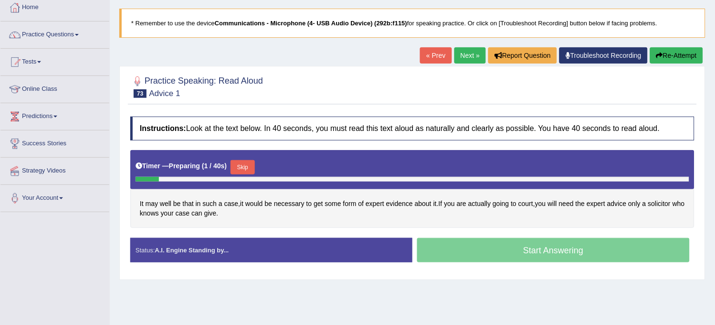
click at [233, 170] on div "Timer — Preparing ( 1 / 40s ) Skip" at bounding box center [413, 167] width 554 height 19
click at [236, 170] on button "Skip" at bounding box center [243, 167] width 24 height 14
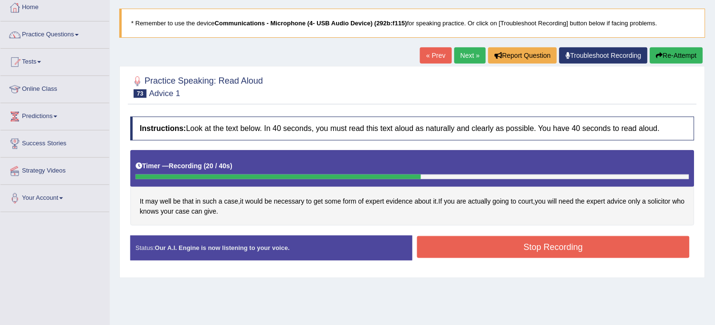
click at [445, 245] on button "Stop Recording" at bounding box center [553, 247] width 273 height 22
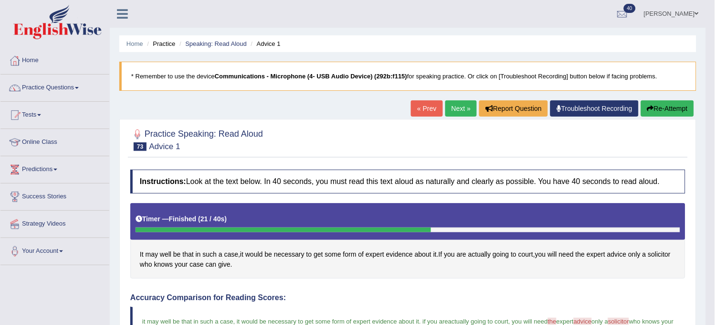
click at [663, 106] on button "Re-Attempt" at bounding box center [667, 108] width 53 height 16
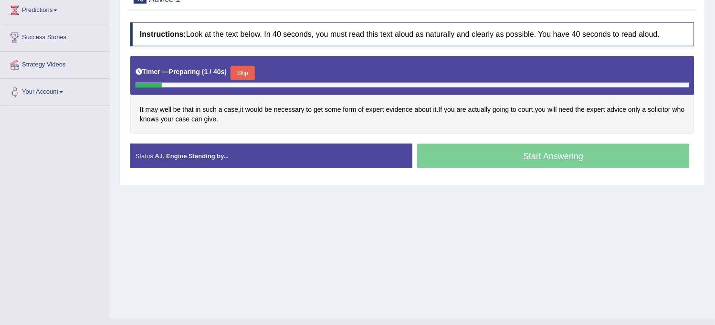
click at [242, 74] on button "Skip" at bounding box center [243, 73] width 24 height 14
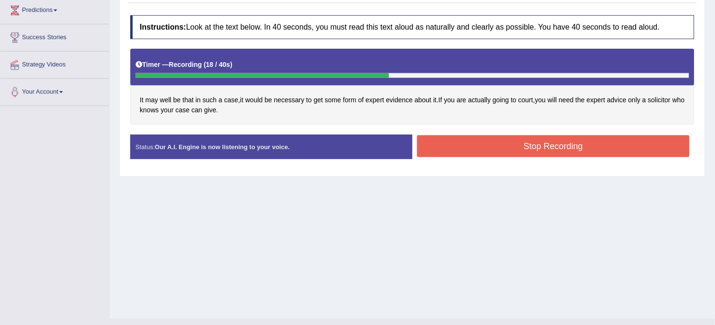
click at [458, 154] on button "Stop Recording" at bounding box center [553, 146] width 273 height 22
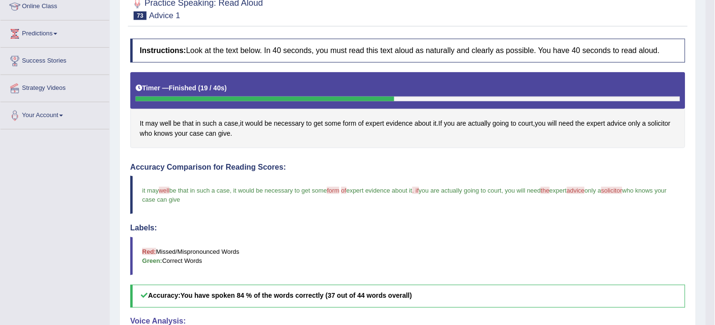
scroll to position [106, 0]
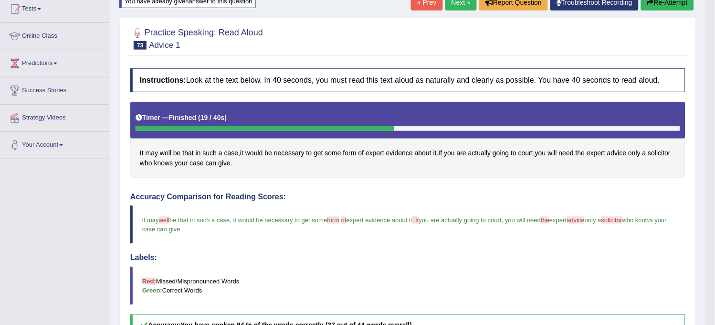
click at [674, 5] on button "Re-Attempt" at bounding box center [667, 2] width 53 height 16
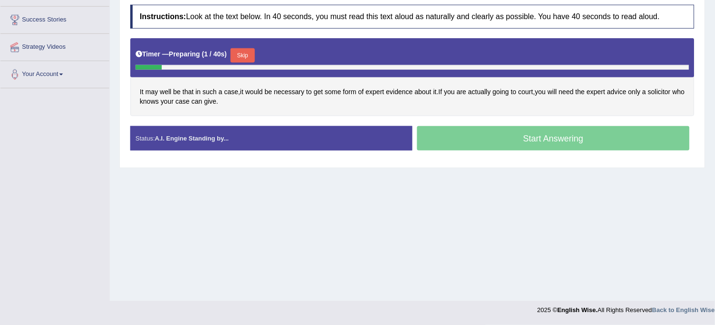
click at [247, 60] on button "Skip" at bounding box center [243, 55] width 24 height 14
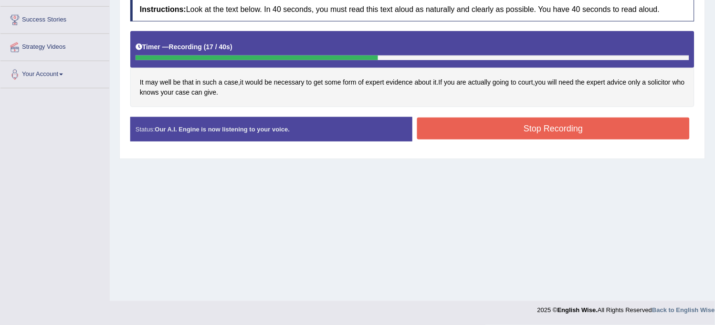
click at [447, 134] on button "Stop Recording" at bounding box center [553, 128] width 273 height 22
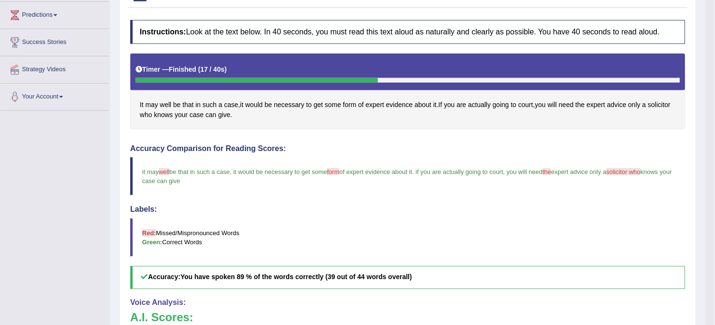
scroll to position [53, 0]
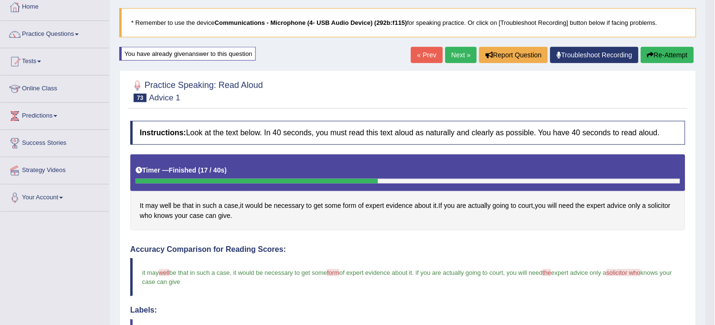
click at [455, 55] on link "Next »" at bounding box center [461, 55] width 32 height 16
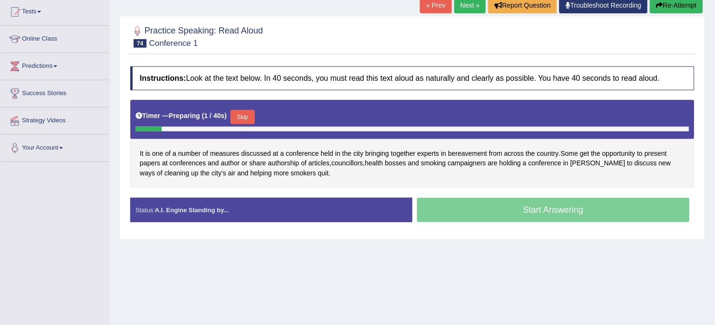
scroll to position [106, 0]
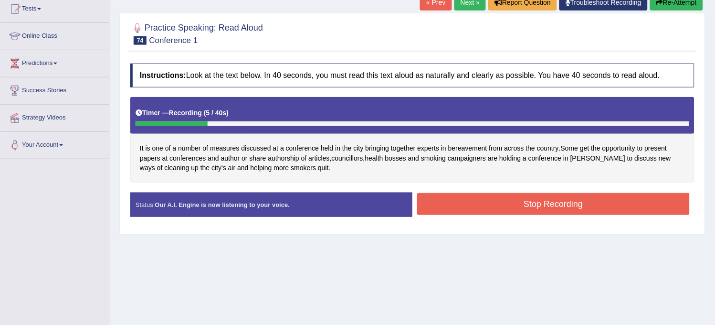
click at [676, 7] on button "Re-Attempt" at bounding box center [676, 2] width 53 height 16
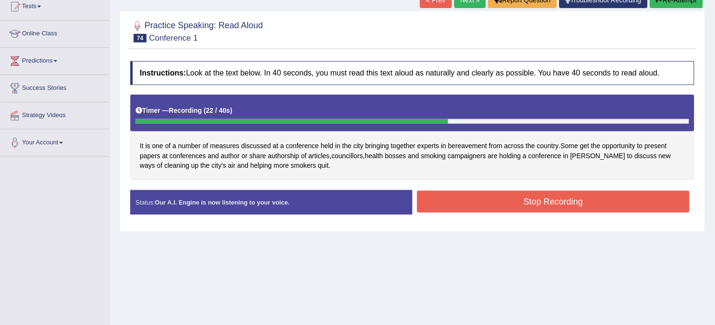
click at [676, 7] on button "Re-Attempt" at bounding box center [676, 0] width 53 height 16
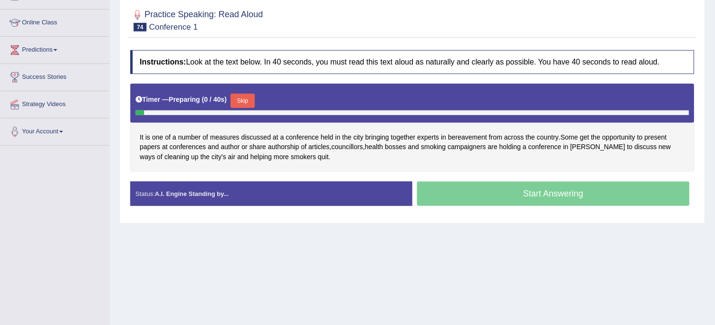
scroll to position [108, 0]
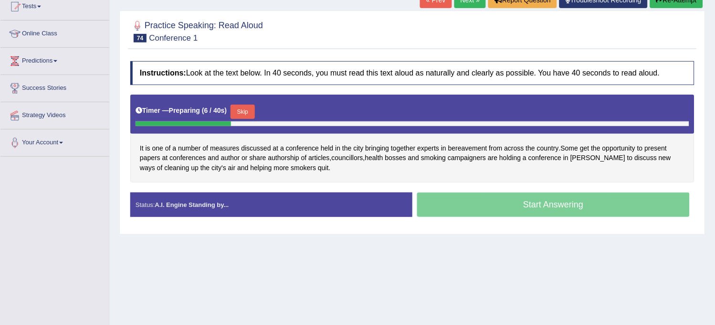
click at [254, 113] on button "Skip" at bounding box center [243, 112] width 24 height 14
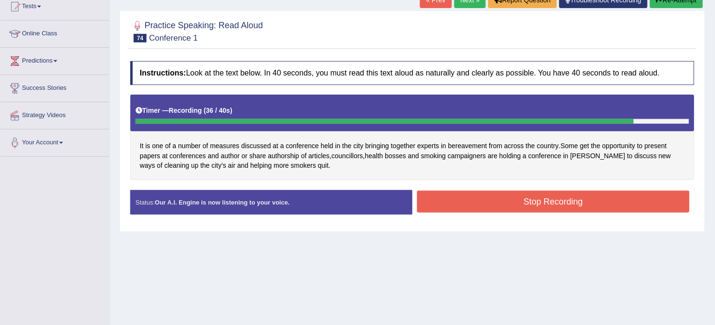
click at [445, 194] on button "Stop Recording" at bounding box center [553, 201] width 273 height 22
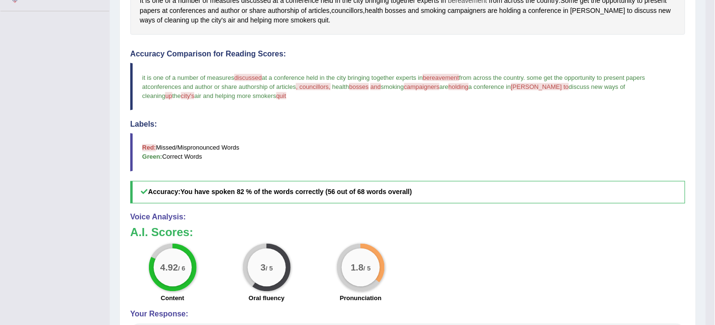
scroll to position [0, 0]
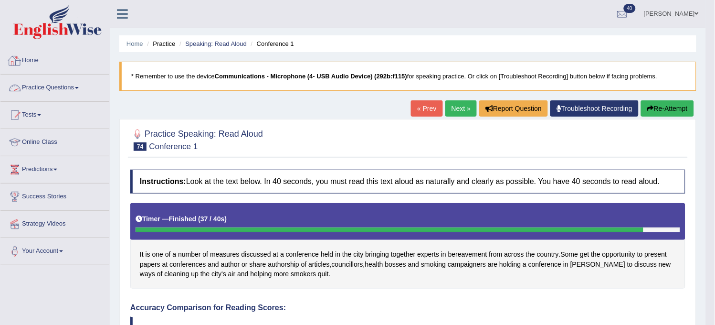
click at [71, 89] on link "Practice Questions" at bounding box center [54, 86] width 109 height 24
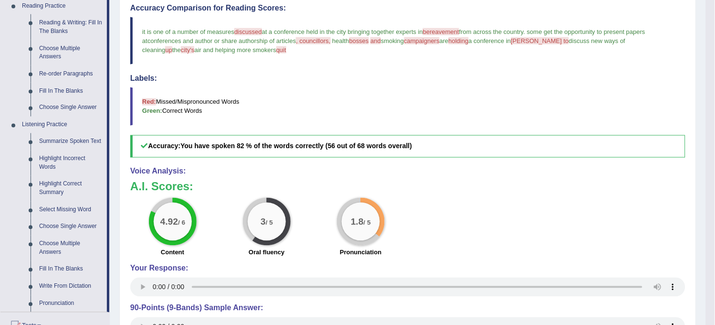
scroll to position [318, 0]
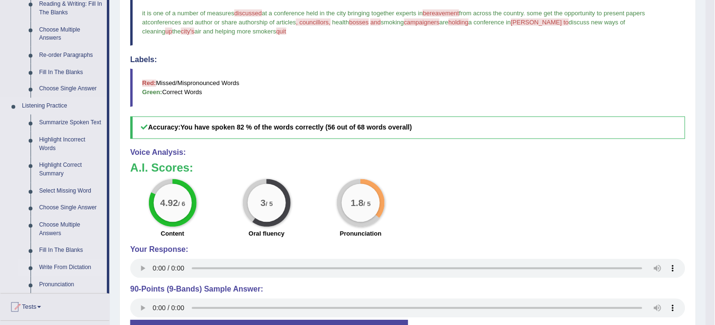
click at [44, 263] on link "Write From Dictation" at bounding box center [71, 267] width 72 height 17
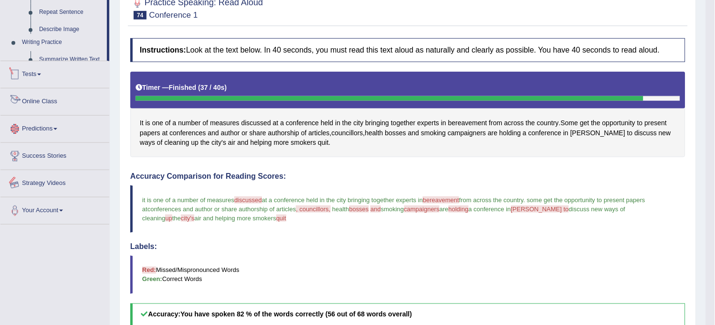
scroll to position [239, 0]
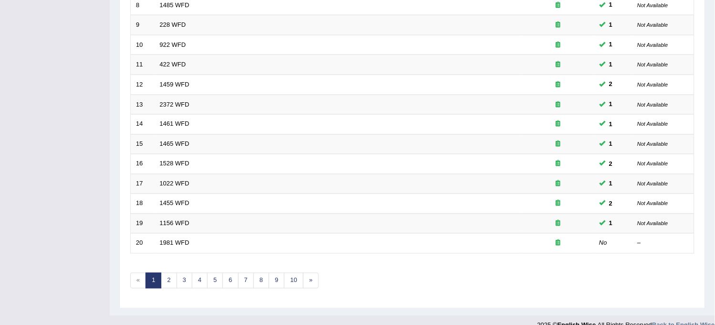
scroll to position [307, 0]
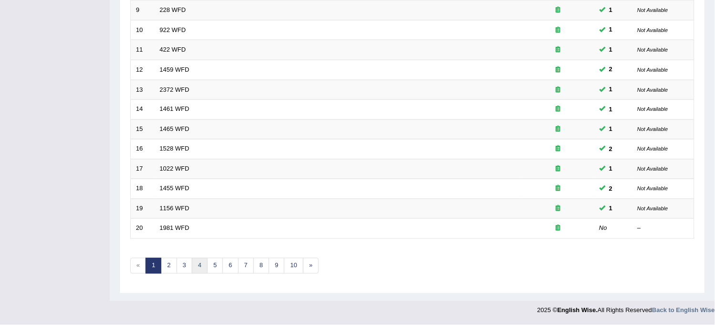
click at [199, 268] on link "4" at bounding box center [200, 266] width 16 height 16
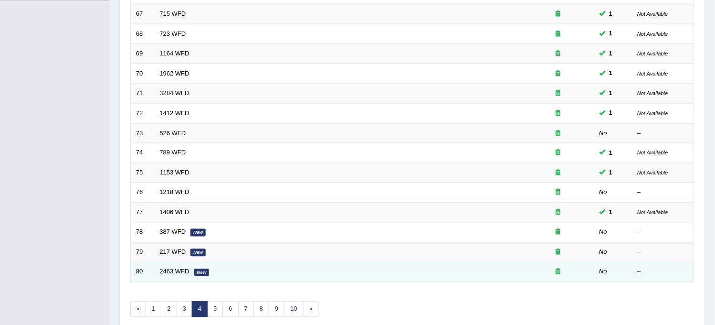
scroll to position [265, 0]
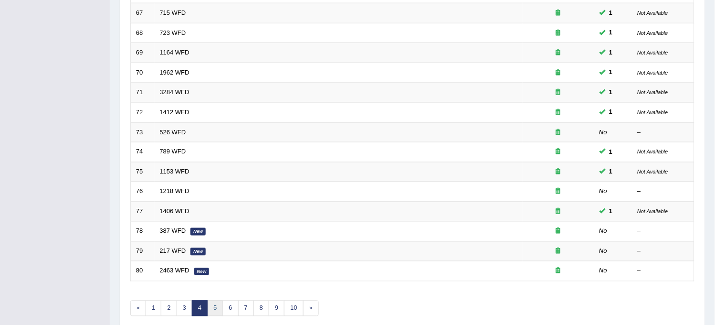
click at [218, 308] on link "5" at bounding box center [215, 308] width 16 height 16
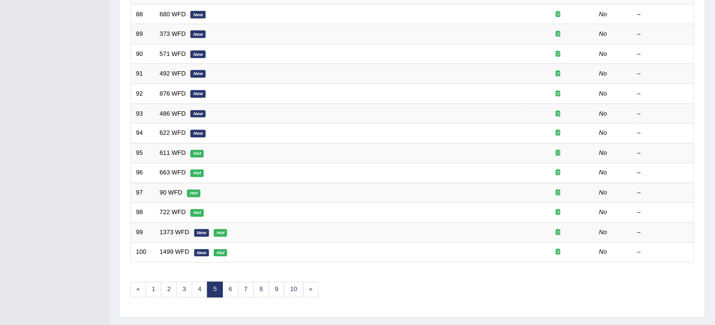
scroll to position [307, 0]
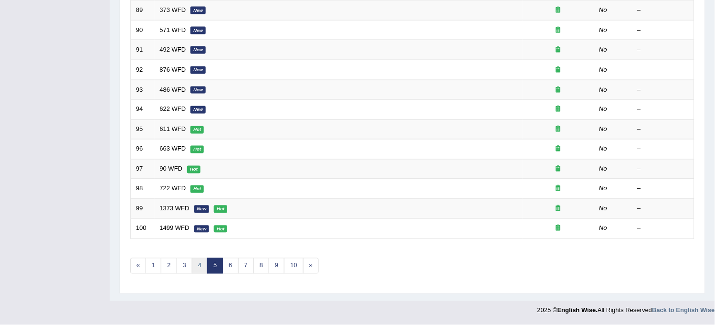
click at [202, 264] on link "4" at bounding box center [200, 266] width 16 height 16
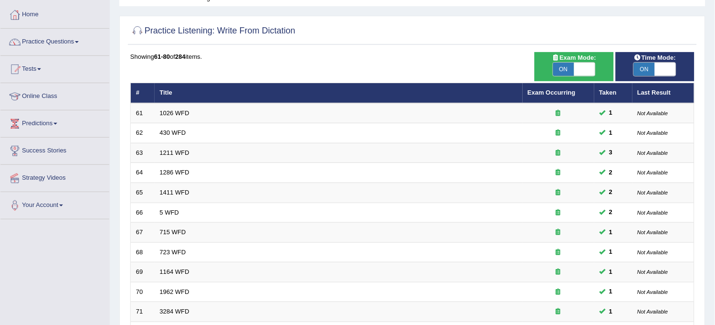
scroll to position [307, 0]
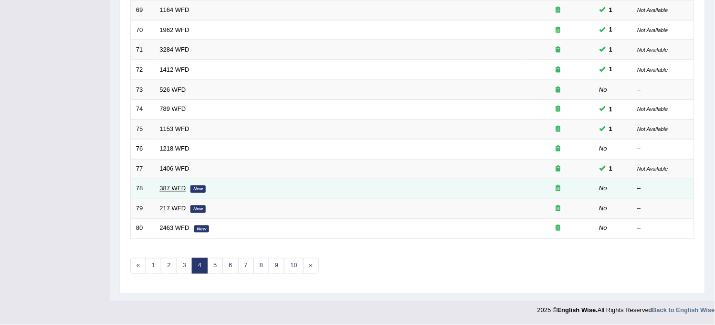
click at [170, 190] on link "387 WFD" at bounding box center [173, 188] width 26 height 7
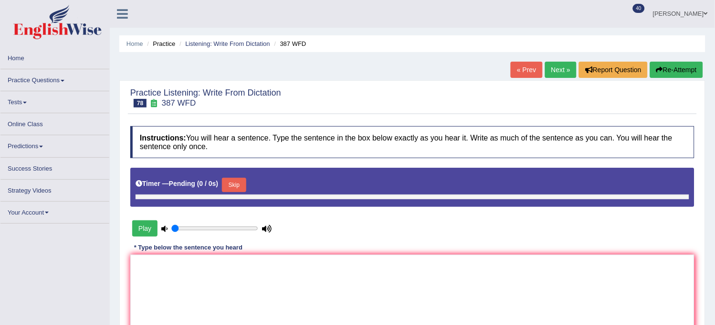
type input "1"
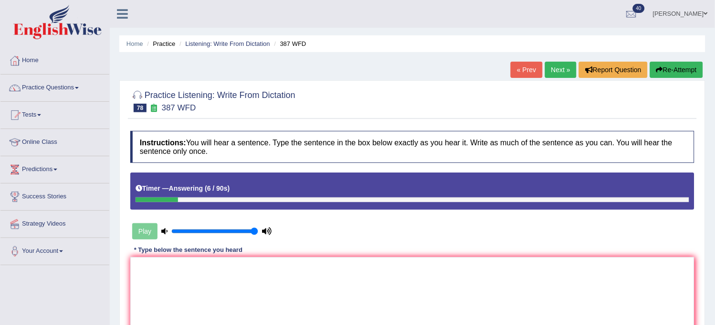
click at [669, 64] on button "Re-Attempt" at bounding box center [676, 70] width 53 height 16
click at [373, 311] on textarea at bounding box center [412, 303] width 564 height 93
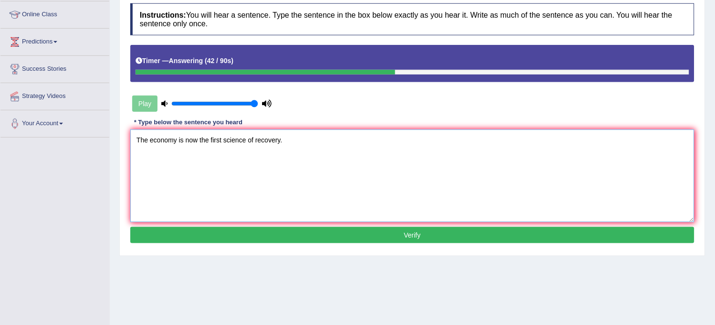
scroll to position [159, 0]
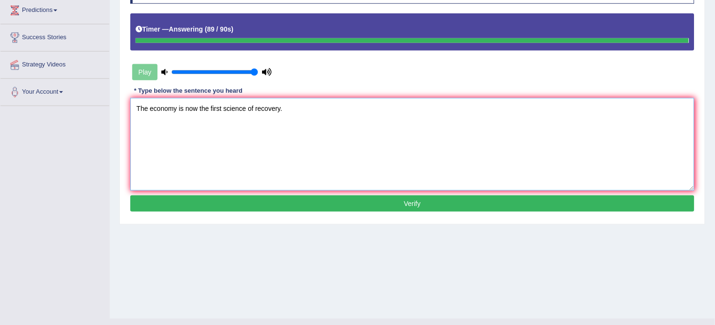
type textarea "The economy is now the first science of recovery."
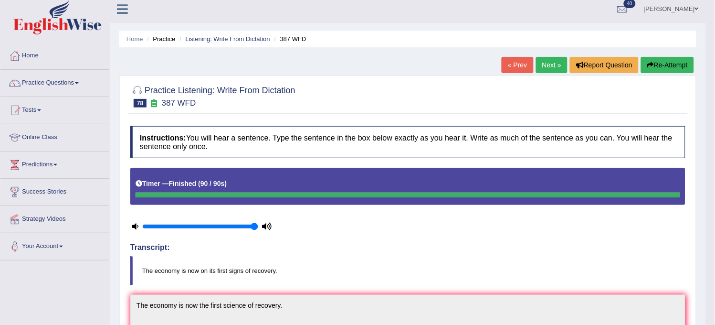
scroll to position [0, 0]
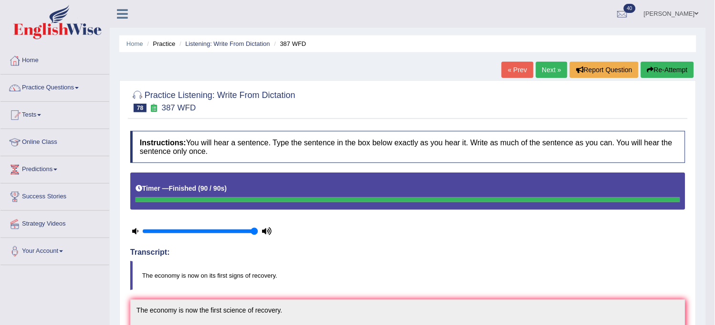
click at [537, 72] on link "Next »" at bounding box center [552, 70] width 32 height 16
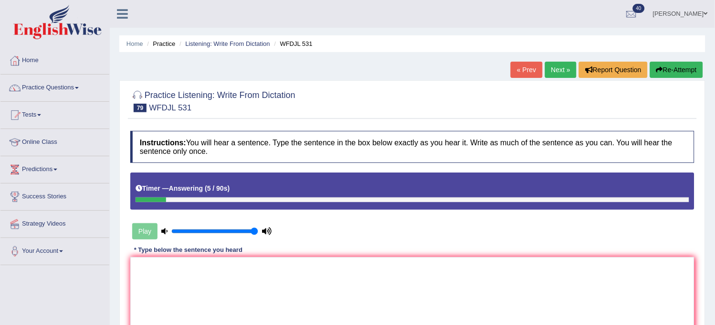
click at [660, 68] on icon "button" at bounding box center [659, 69] width 7 height 7
click at [675, 64] on button "Re-Attempt" at bounding box center [676, 70] width 53 height 16
click at [680, 69] on button "Re-Attempt" at bounding box center [676, 70] width 53 height 16
click at [667, 76] on button "Re-Attempt" at bounding box center [676, 70] width 53 height 16
click at [379, 258] on textarea at bounding box center [412, 303] width 564 height 93
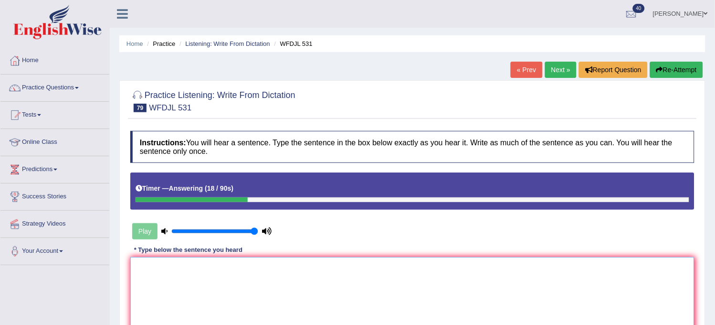
click at [370, 284] on textarea at bounding box center [412, 303] width 564 height 93
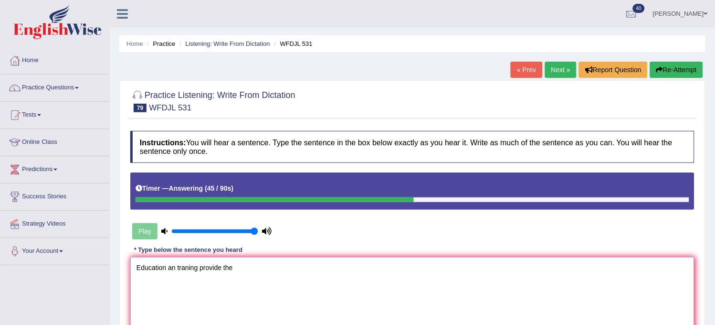
click at [174, 268] on textarea "Education an traning provide the" at bounding box center [412, 303] width 564 height 93
click at [277, 263] on textarea "Education an and traning provide the" at bounding box center [412, 303] width 564 height 93
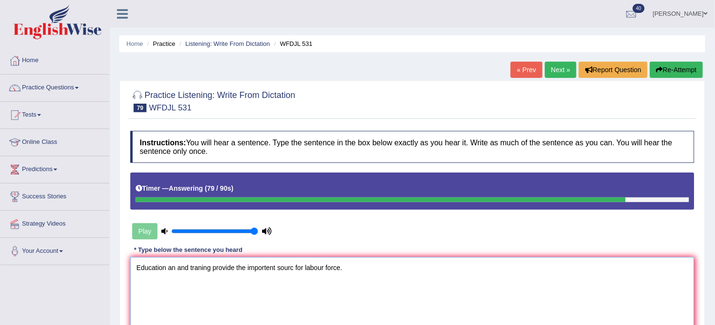
click at [270, 269] on textarea "Education an and traning provide the importent sourc for labour force." at bounding box center [412, 303] width 564 height 93
click at [292, 268] on textarea "Education an and traning provide the important sourc for labour force." at bounding box center [412, 303] width 564 height 93
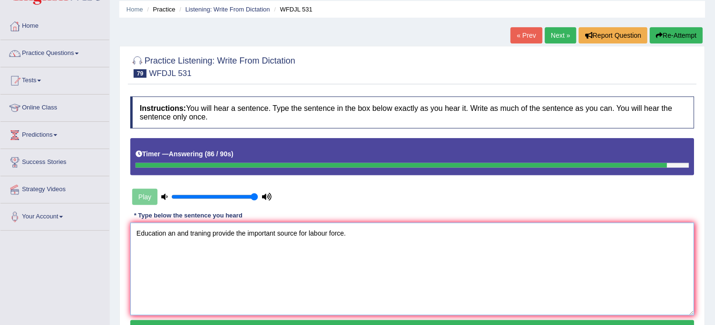
scroll to position [53, 0]
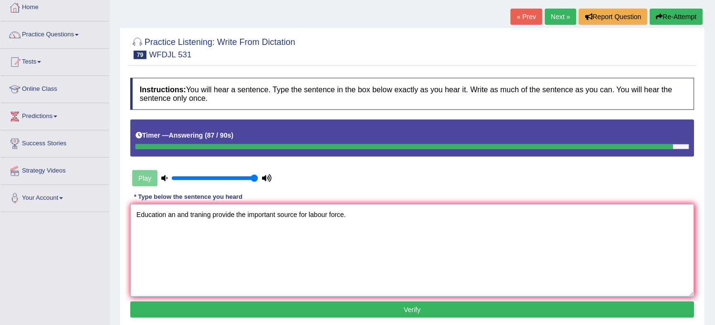
type textarea "Education an and traning provide the important source for labour force."
click at [332, 306] on button "Verify" at bounding box center [412, 309] width 564 height 16
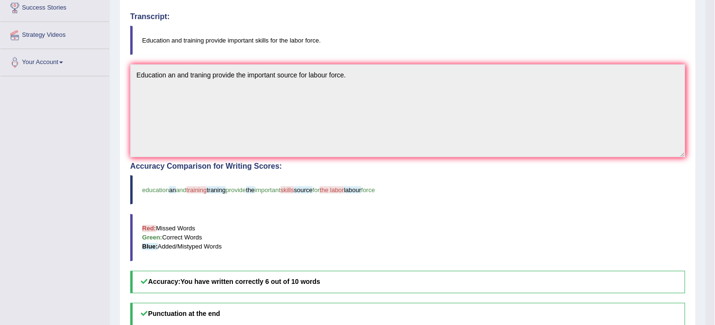
scroll to position [0, 0]
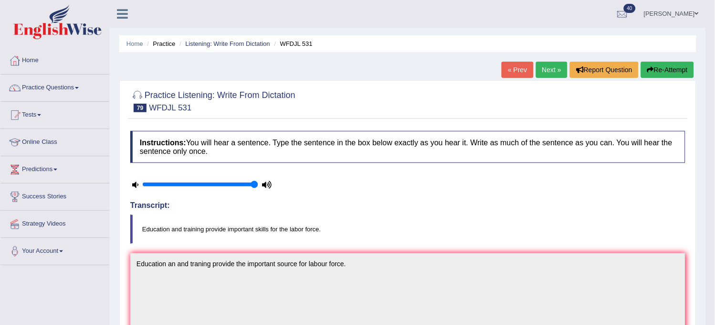
click at [554, 69] on link "Next »" at bounding box center [552, 70] width 32 height 16
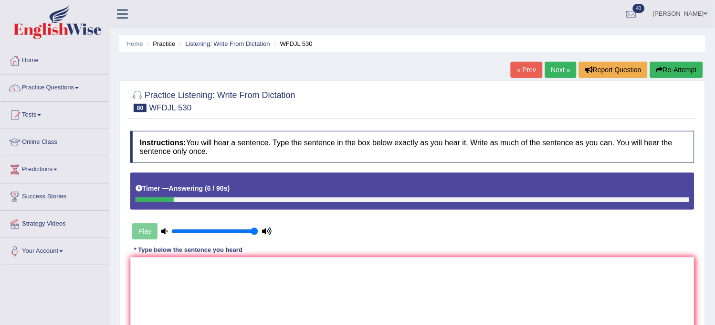
click at [685, 67] on button "Re-Attempt" at bounding box center [676, 70] width 53 height 16
click at [517, 74] on link "« Prev" at bounding box center [527, 70] width 32 height 16
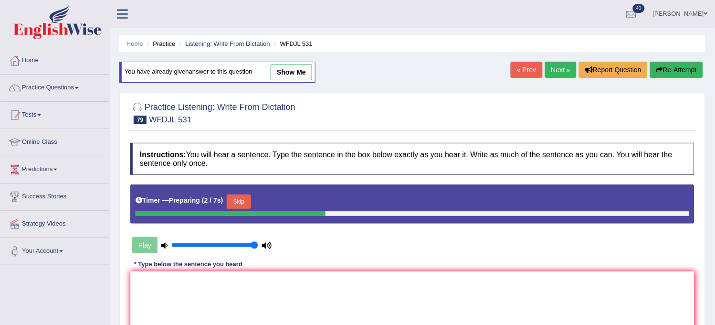
click at [297, 70] on link "show me" at bounding box center [292, 72] width 42 height 16
type textarea "Education an and traning provide the important source for labour force."
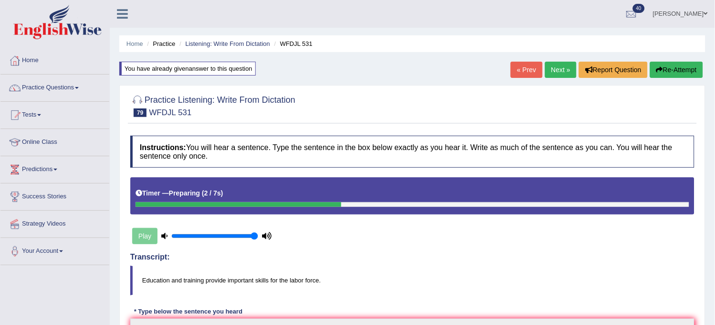
click at [528, 72] on link "« Prev" at bounding box center [527, 70] width 32 height 16
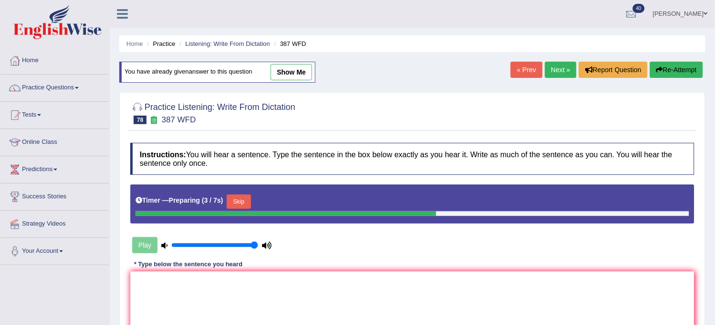
click at [300, 66] on link "show me" at bounding box center [292, 72] width 42 height 16
type textarea "The economy is now the first science of recovery."
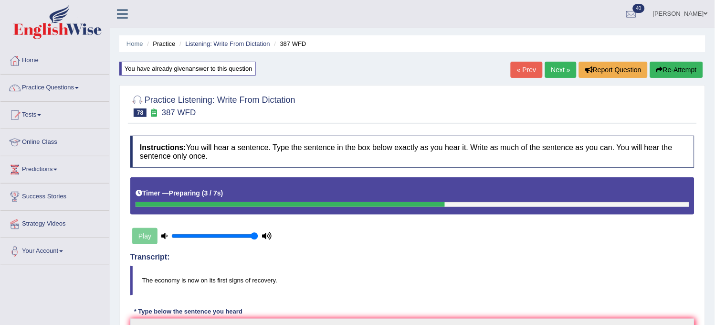
click at [557, 78] on div "« Prev Next » Report Question Re-Attempt" at bounding box center [608, 71] width 195 height 19
click at [559, 74] on link "Next »" at bounding box center [561, 70] width 32 height 16
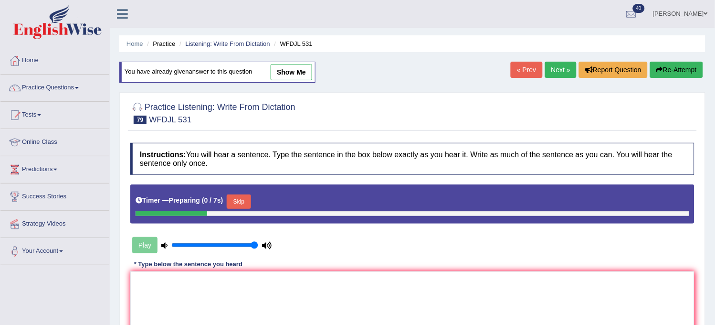
click at [555, 74] on link "Next »" at bounding box center [561, 70] width 32 height 16
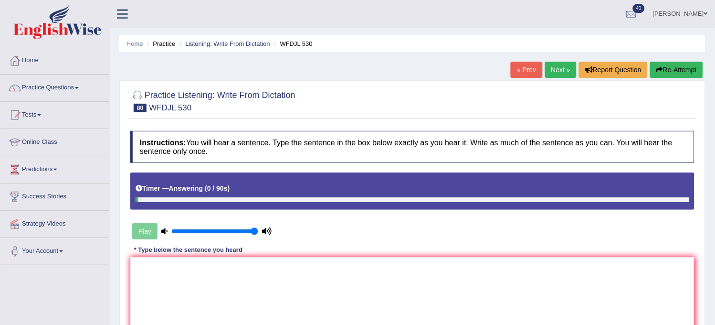
click at [677, 72] on button "Re-Attempt" at bounding box center [676, 70] width 53 height 16
click at [676, 72] on button "Re-Attempt" at bounding box center [676, 70] width 53 height 16
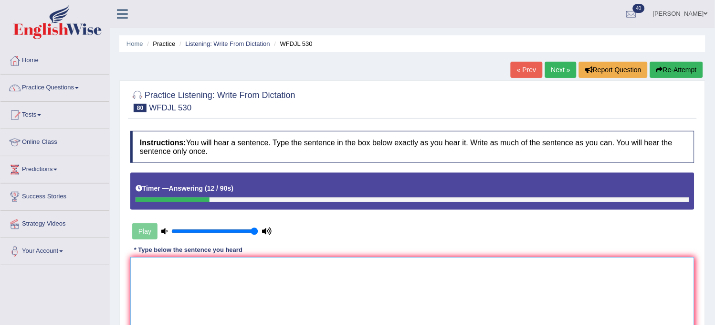
click at [478, 321] on textarea at bounding box center [412, 303] width 564 height 93
click at [474, 313] on textarea at bounding box center [412, 303] width 564 height 93
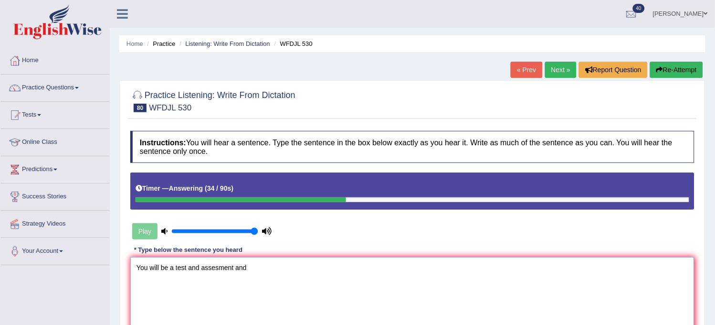
click at [188, 264] on textarea "You will be a test and assesment and" at bounding box center [412, 303] width 564 height 93
click at [298, 261] on textarea "You will be a test wear and assesment and" at bounding box center [412, 303] width 564 height 93
click at [202, 263] on textarea "You will be a test wear and assesment and" at bounding box center [412, 303] width 564 height 93
click at [251, 267] on textarea "You will be a test and assesment and" at bounding box center [412, 303] width 564 height 93
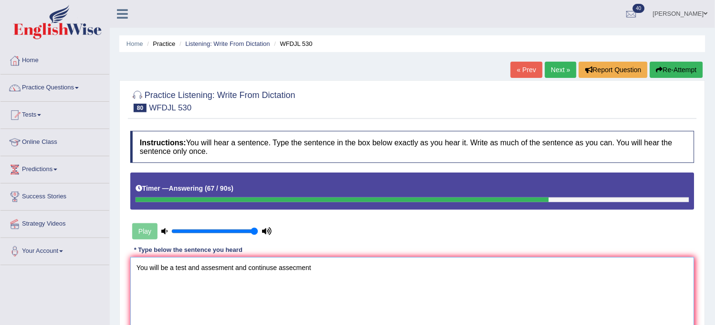
click at [288, 266] on textarea "You will be a test and assesment and continuse assecment" at bounding box center [412, 303] width 564 height 93
click at [299, 265] on textarea "You will be a test and assesment and continuse accesecment" at bounding box center [412, 303] width 564 height 93
click at [320, 261] on textarea "You will be a test and assesment and continuse accescment" at bounding box center [412, 303] width 564 height 93
click at [311, 264] on textarea "You will be a test and assesment and continuse accesment and examinations." at bounding box center [412, 303] width 564 height 93
type textarea "You will be a test and assesment and continuse accesments and examinations."
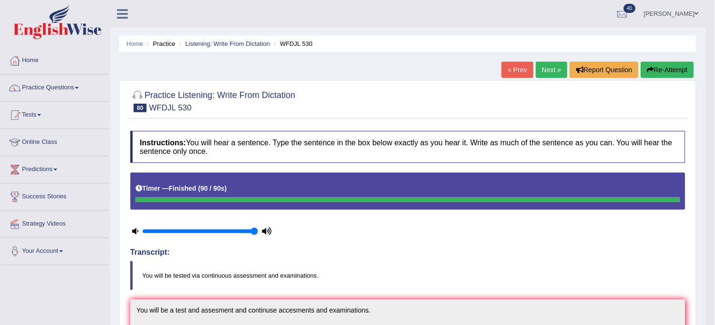
click at [560, 75] on link "Next »" at bounding box center [552, 70] width 32 height 16
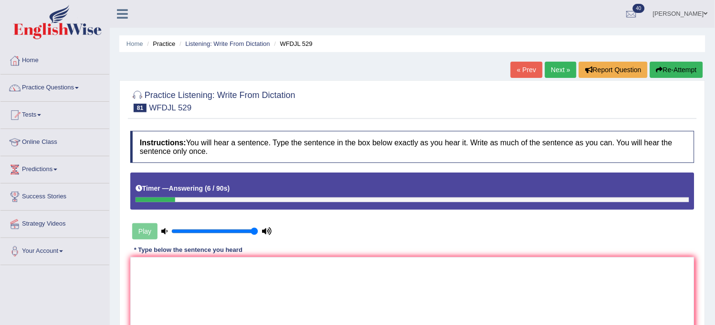
click at [660, 64] on button "Re-Attempt" at bounding box center [676, 70] width 53 height 16
click at [462, 274] on textarea at bounding box center [412, 303] width 564 height 93
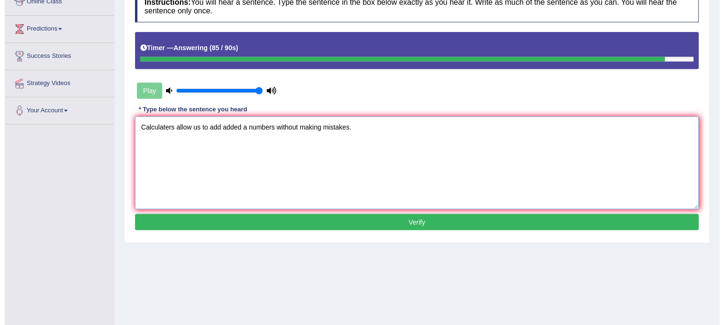
scroll to position [159, 0]
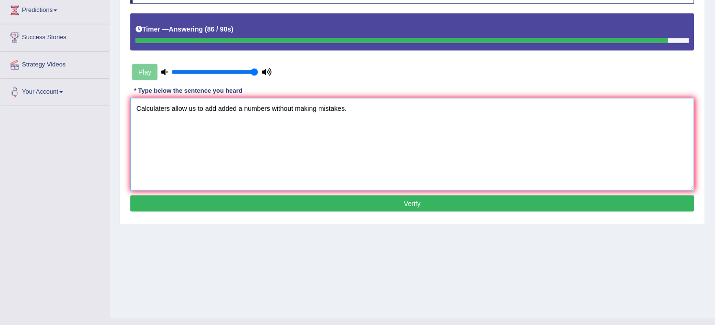
type textarea "Calculaters allow us to add added a numbers without making mistakes."
drag, startPoint x: 450, startPoint y: 215, endPoint x: 457, endPoint y: 205, distance: 12.3
click at [457, 205] on div "Instructions: You will hear a sentence. Type the sentence in the box below exac…" at bounding box center [412, 93] width 569 height 252
click at [457, 205] on button "Verify" at bounding box center [412, 203] width 564 height 16
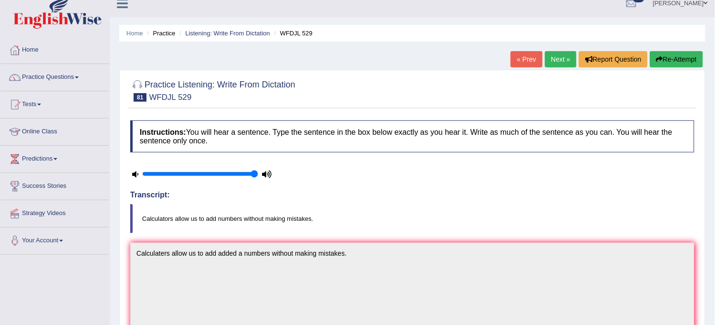
scroll to position [0, 0]
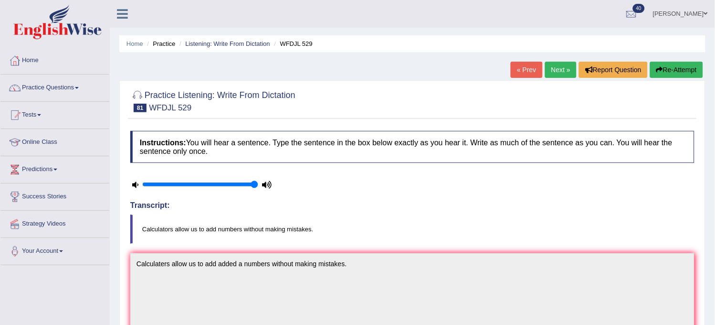
click at [559, 66] on link "Next »" at bounding box center [561, 70] width 32 height 16
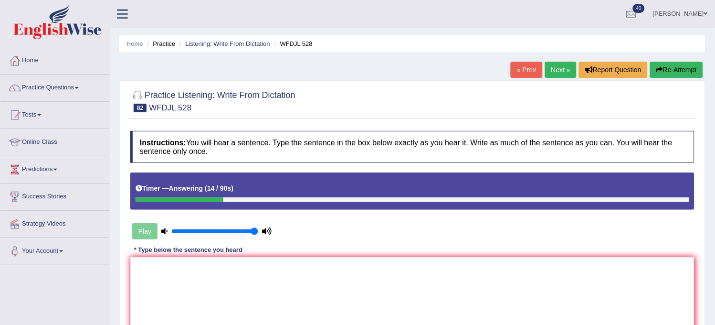
click at [651, 63] on button "Re-Attempt" at bounding box center [676, 70] width 53 height 16
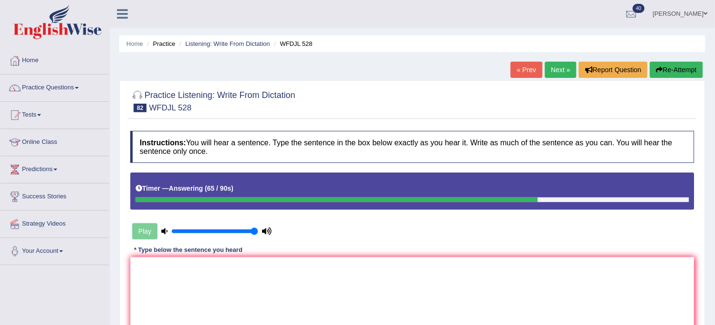
click at [689, 65] on button "Re-Attempt" at bounding box center [676, 70] width 53 height 16
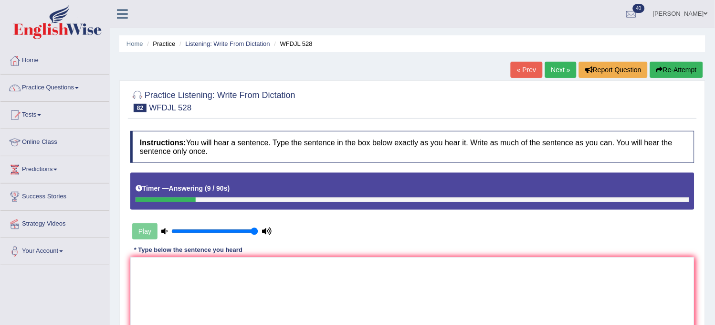
click at [689, 65] on button "Re-Attempt" at bounding box center [676, 70] width 53 height 16
click at [674, 71] on button "Re-Attempt" at bounding box center [676, 70] width 53 height 16
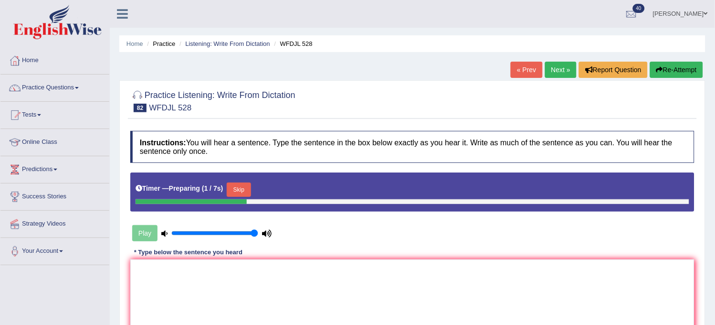
click at [236, 190] on button "Skip" at bounding box center [239, 189] width 24 height 14
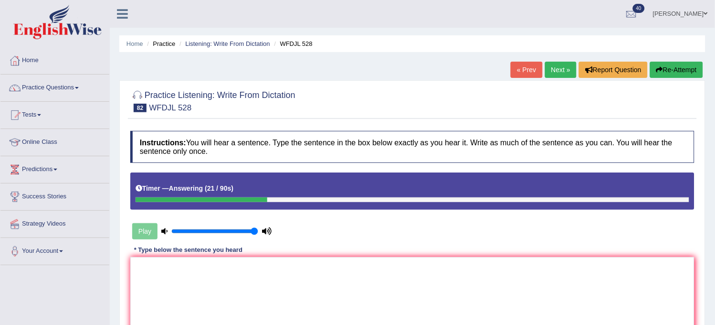
click at [689, 66] on button "Re-Attempt" at bounding box center [676, 70] width 53 height 16
click at [665, 66] on button "Re-Attempt" at bounding box center [676, 70] width 53 height 16
click at [683, 65] on button "Re-Attempt" at bounding box center [676, 70] width 53 height 16
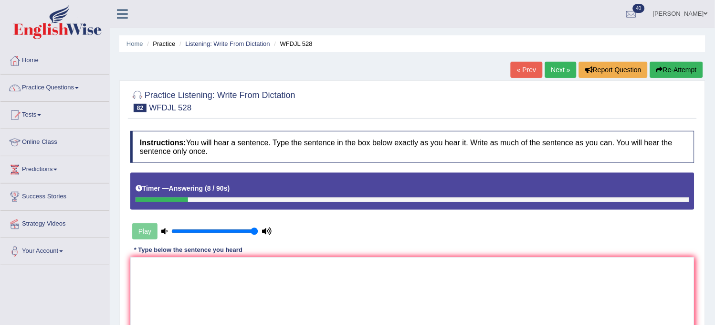
click at [683, 65] on button "Re-Attempt" at bounding box center [676, 70] width 53 height 16
click at [491, 285] on textarea at bounding box center [412, 303] width 564 height 93
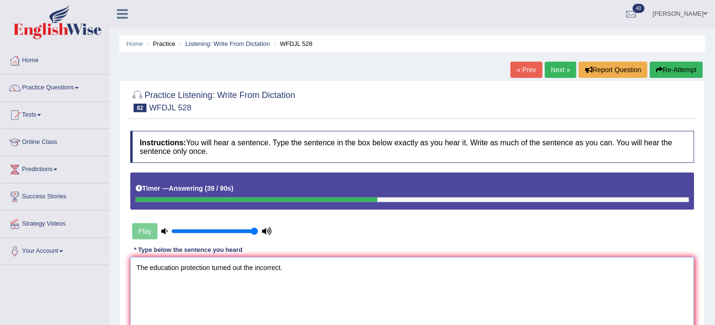
click at [241, 266] on textarea "The education protection turned out the incorrect." at bounding box center [412, 303] width 564 height 93
click at [244, 264] on textarea "The education protection turned out the incorrect." at bounding box center [412, 303] width 564 height 93
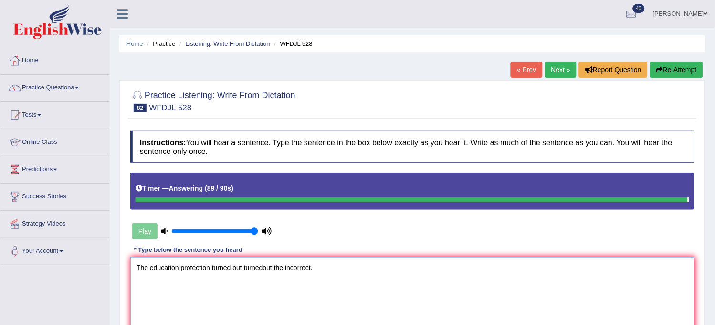
type textarea "The education protection turned out turnedout the incorrect."
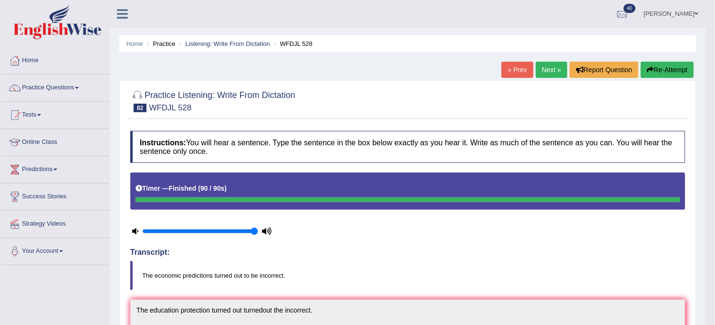
click at [552, 68] on link "Next »" at bounding box center [552, 70] width 32 height 16
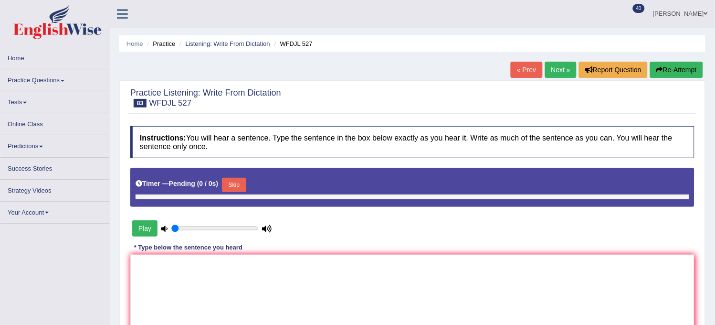
type input "1"
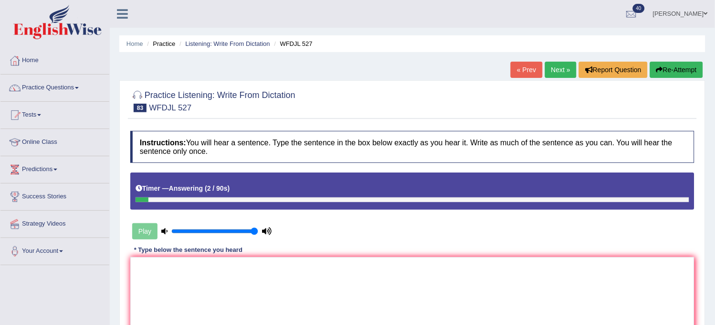
click at [665, 63] on button "Re-Attempt" at bounding box center [676, 70] width 53 height 16
click at [546, 70] on link "Next »" at bounding box center [561, 70] width 32 height 16
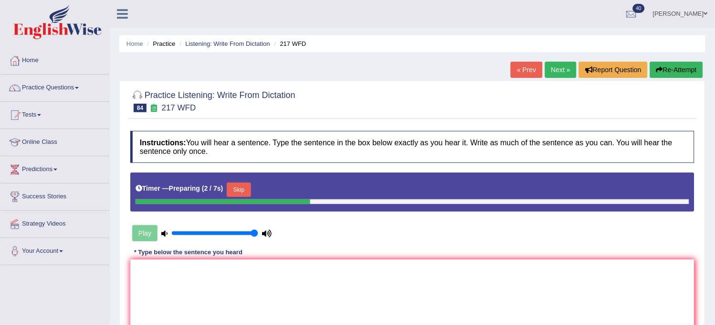
click at [248, 194] on button "Skip" at bounding box center [239, 189] width 24 height 14
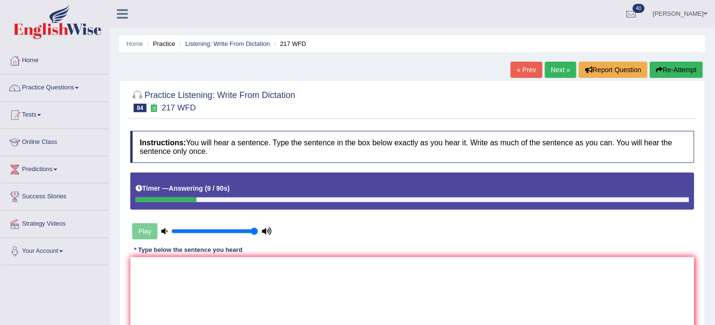
click at [691, 77] on button "Re-Attempt" at bounding box center [676, 70] width 53 height 16
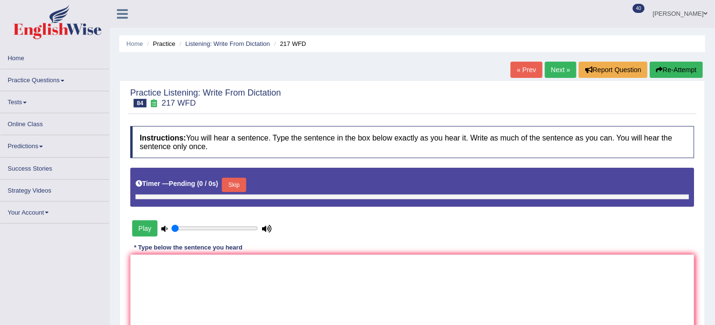
type input "1"
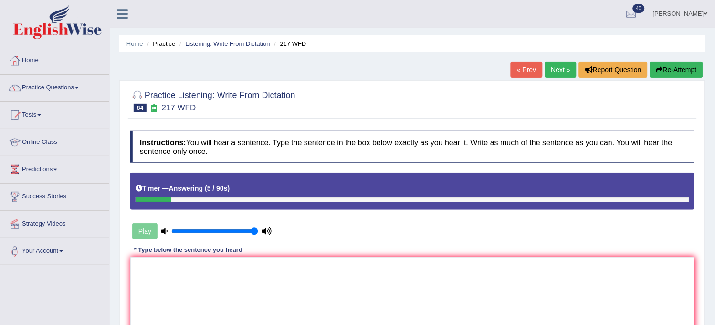
click at [689, 74] on button "Re-Attempt" at bounding box center [676, 70] width 53 height 16
click at [354, 298] on textarea at bounding box center [412, 303] width 564 height 93
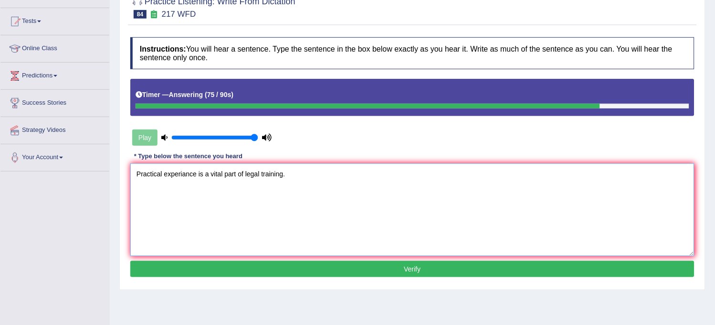
scroll to position [106, 0]
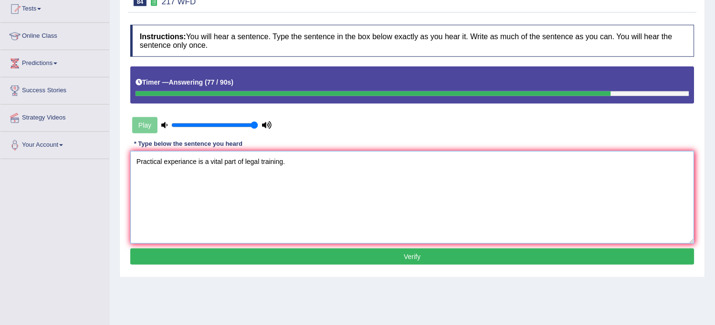
type textarea "Practical experiance is a vital part of legal training."
click at [387, 254] on button "Verify" at bounding box center [412, 256] width 564 height 16
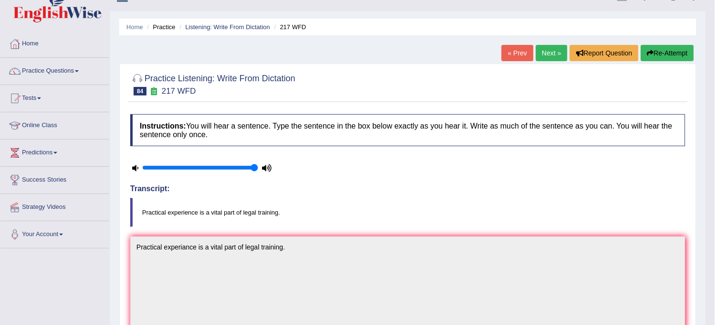
scroll to position [0, 0]
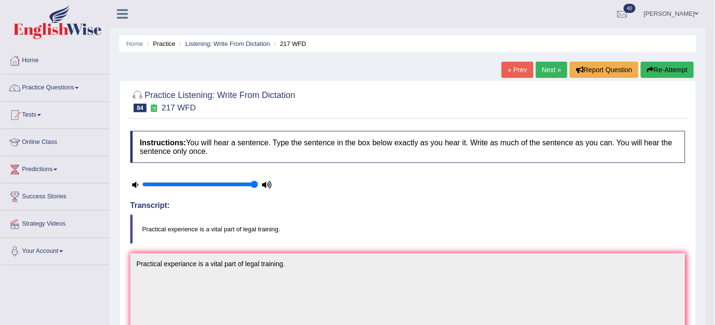
click at [550, 65] on link "Next »" at bounding box center [552, 70] width 32 height 16
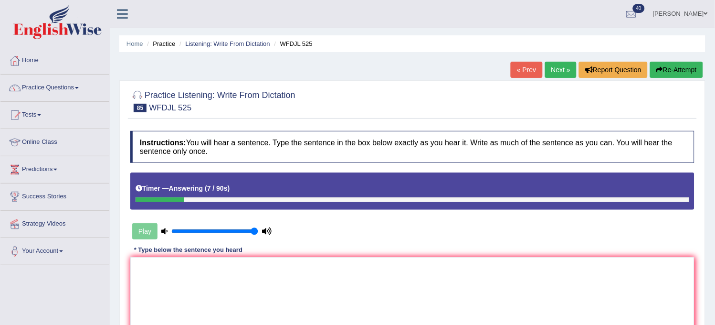
click at [674, 69] on button "Re-Attempt" at bounding box center [676, 70] width 53 height 16
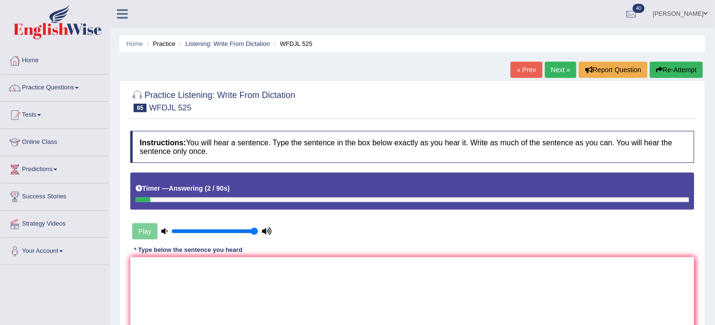
click at [674, 69] on button "Re-Attempt" at bounding box center [676, 70] width 53 height 16
click at [401, 285] on textarea at bounding box center [412, 303] width 564 height 93
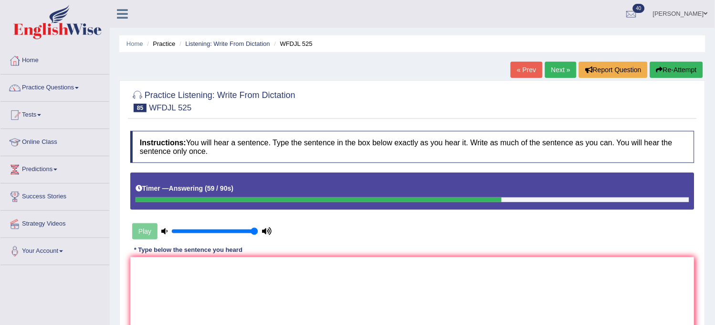
click at [684, 68] on button "Re-Attempt" at bounding box center [676, 70] width 53 height 16
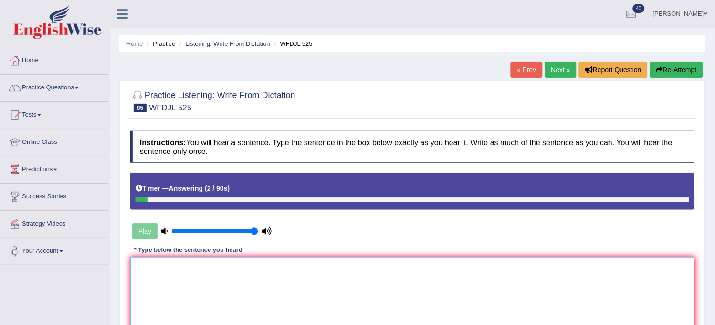
click at [410, 302] on textarea at bounding box center [412, 303] width 564 height 93
click at [183, 265] on textarea "Plastic bags are varid" at bounding box center [412, 303] width 564 height 93
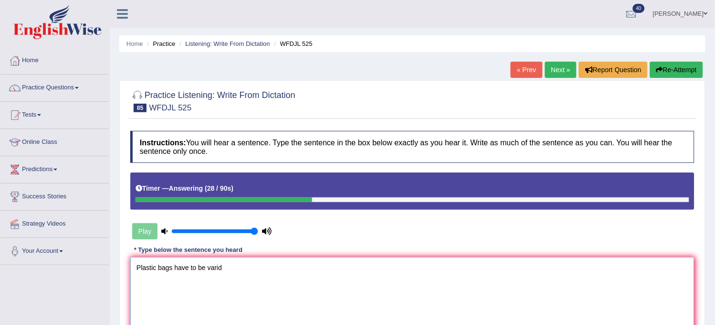
click at [250, 269] on textarea "Plastic bags have to be varid" at bounding box center [412, 303] width 564 height 93
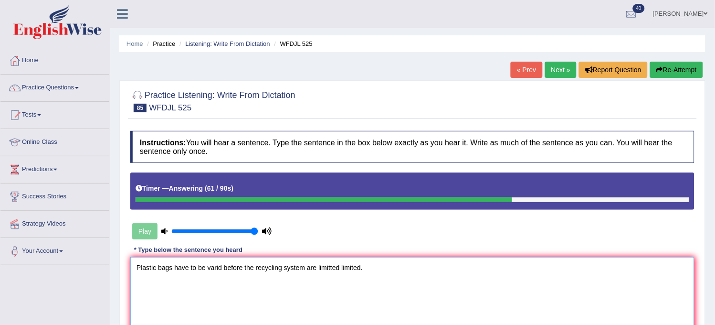
click at [222, 268] on textarea "Plastic bags have to be varid before the recycling system are limitted limited." at bounding box center [412, 303] width 564 height 93
click at [257, 266] on textarea "Plastic bags have to be varid valid before the recycling system are limitted li…" at bounding box center [412, 303] width 564 height 93
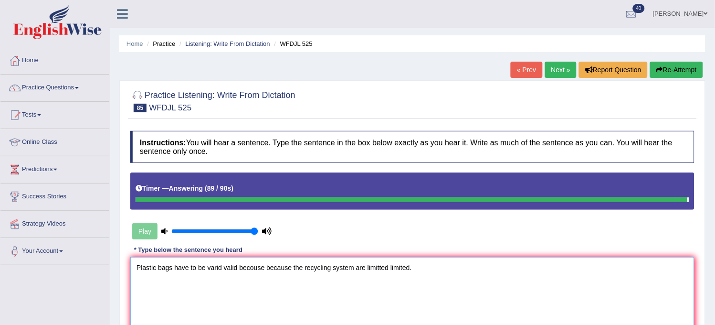
type textarea "Plastic bags have to be varid valid becouse because the recycling system are li…"
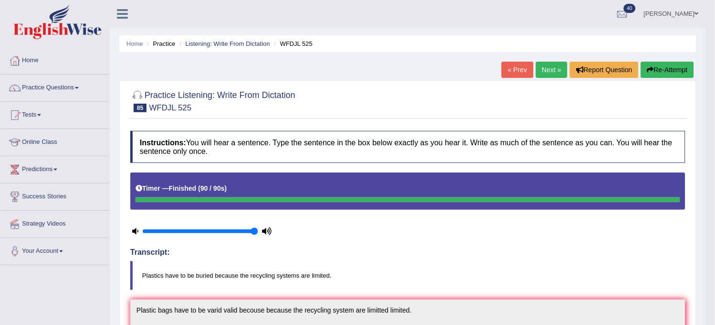
click at [553, 73] on link "Next »" at bounding box center [552, 70] width 32 height 16
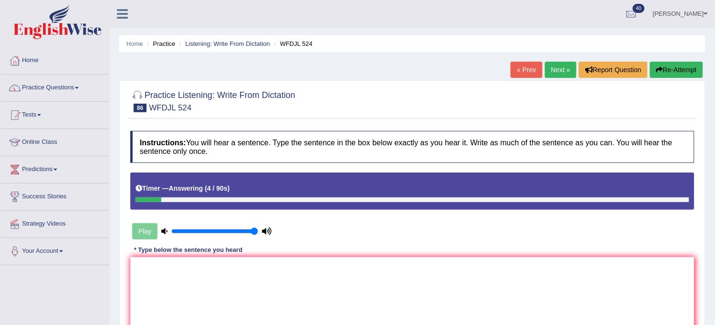
click at [660, 73] on button "Re-Attempt" at bounding box center [676, 70] width 53 height 16
click at [661, 73] on button "Re-Attempt" at bounding box center [676, 70] width 53 height 16
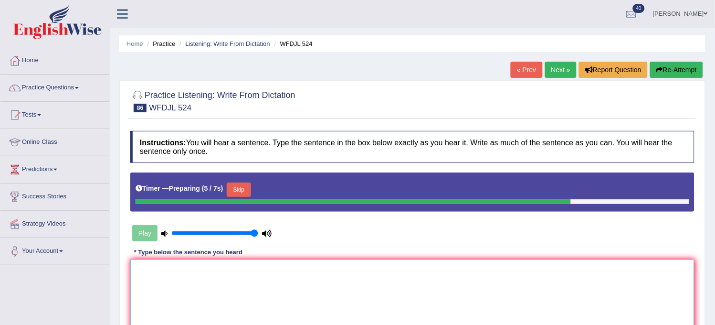
click at [333, 260] on textarea at bounding box center [412, 305] width 564 height 93
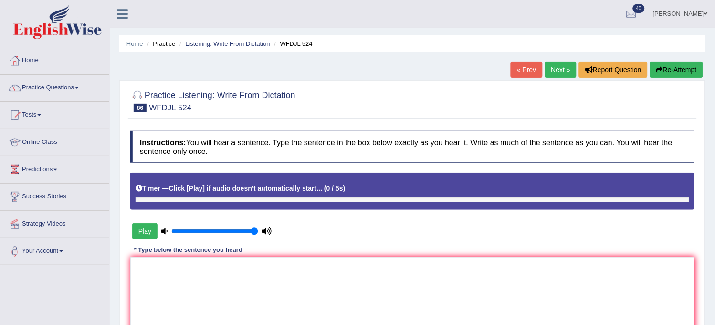
click at [359, 202] on div "Timer — Click [Play] if audio doesn't automatically start... ( 0 / 5s )" at bounding box center [412, 190] width 564 height 37
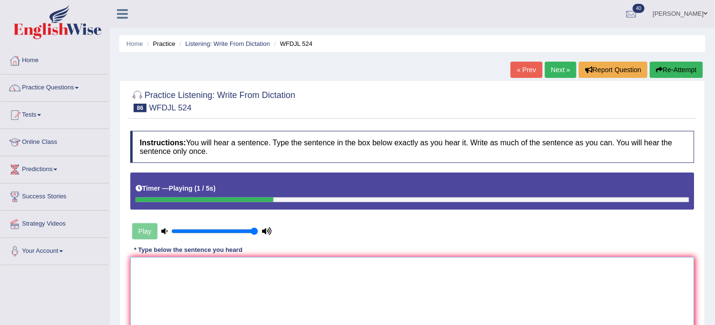
click at [313, 297] on textarea at bounding box center [412, 303] width 564 height 93
click at [658, 67] on icon "button" at bounding box center [659, 69] width 7 height 7
click at [426, 293] on textarea at bounding box center [412, 303] width 564 height 93
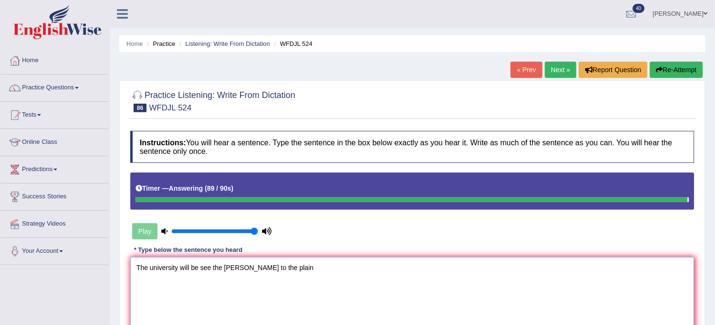
type textarea "The university will be see the closser renue to the plain"
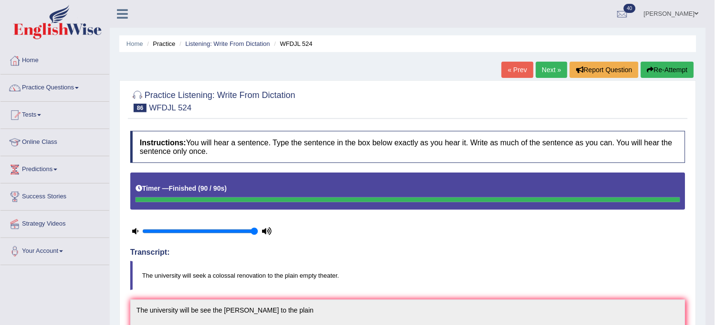
click at [550, 67] on link "Next »" at bounding box center [552, 70] width 32 height 16
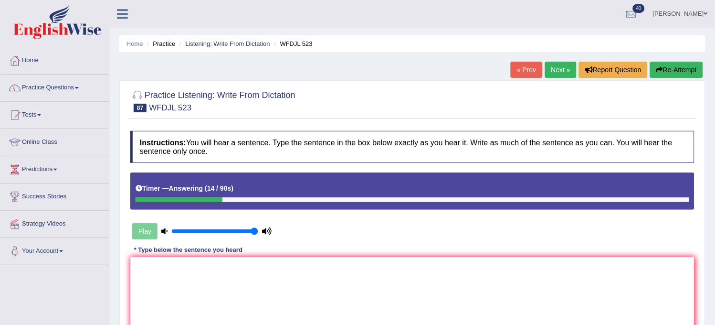
click at [672, 67] on button "Re-Attempt" at bounding box center [676, 70] width 53 height 16
click at [672, 66] on button "Re-Attempt" at bounding box center [676, 70] width 53 height 16
click at [398, 296] on textarea at bounding box center [412, 303] width 564 height 93
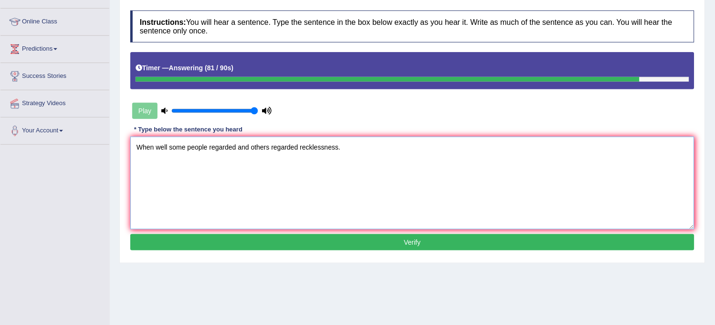
scroll to position [159, 0]
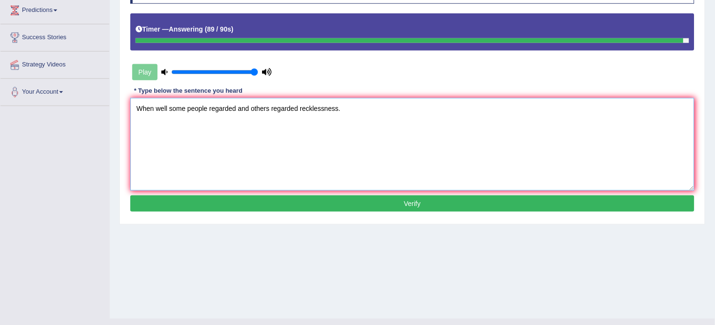
type textarea "When well some people regarded and others regarded recklessness."
click at [384, 199] on button "Verify" at bounding box center [412, 203] width 564 height 16
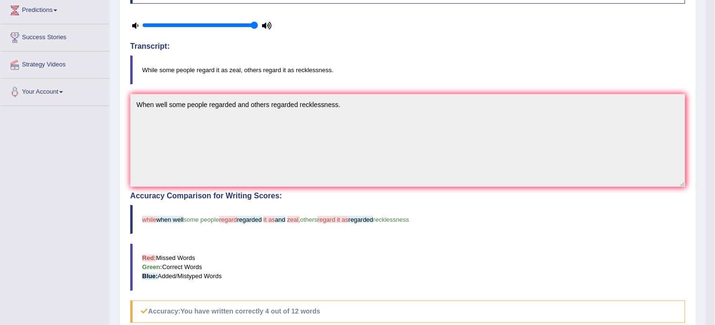
click at [337, 187] on textarea "When well some people regarded and others regarded recklessness." at bounding box center [407, 140] width 555 height 93
